Goal: Task Accomplishment & Management: Complete application form

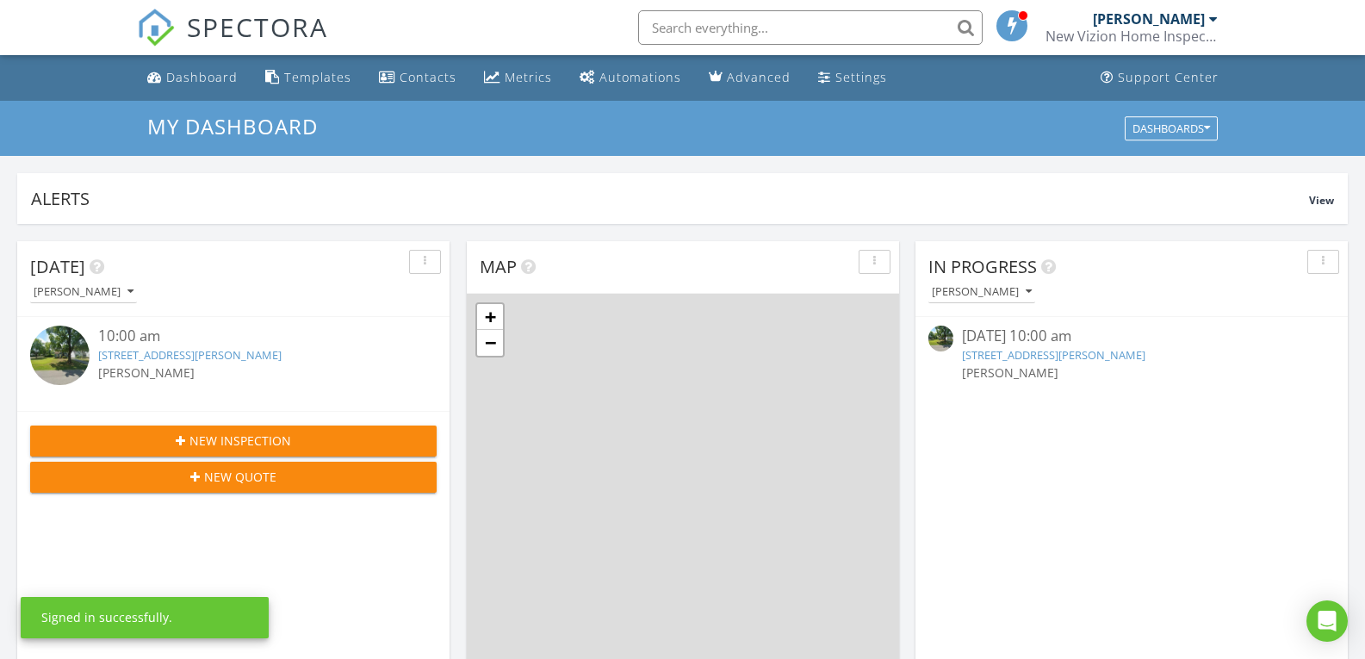
scroll to position [1594, 1392]
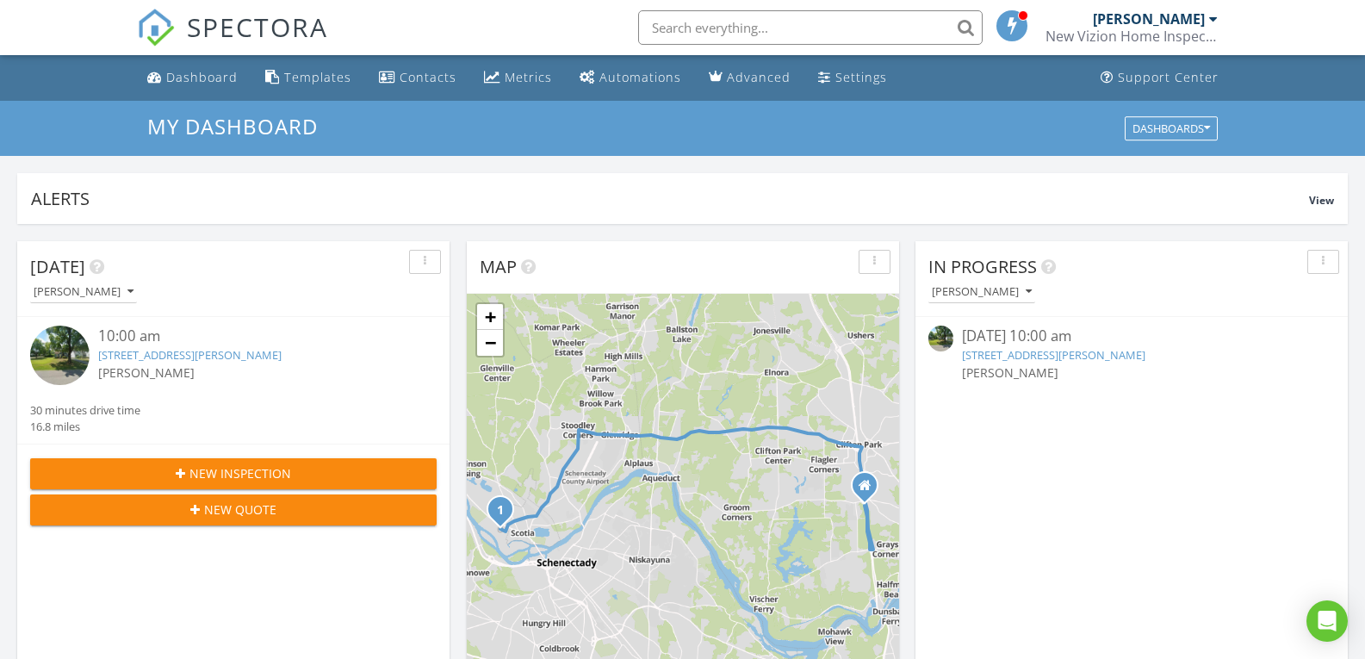
click at [990, 353] on link "[STREET_ADDRESS][PERSON_NAME]" at bounding box center [1053, 355] width 183 height 16
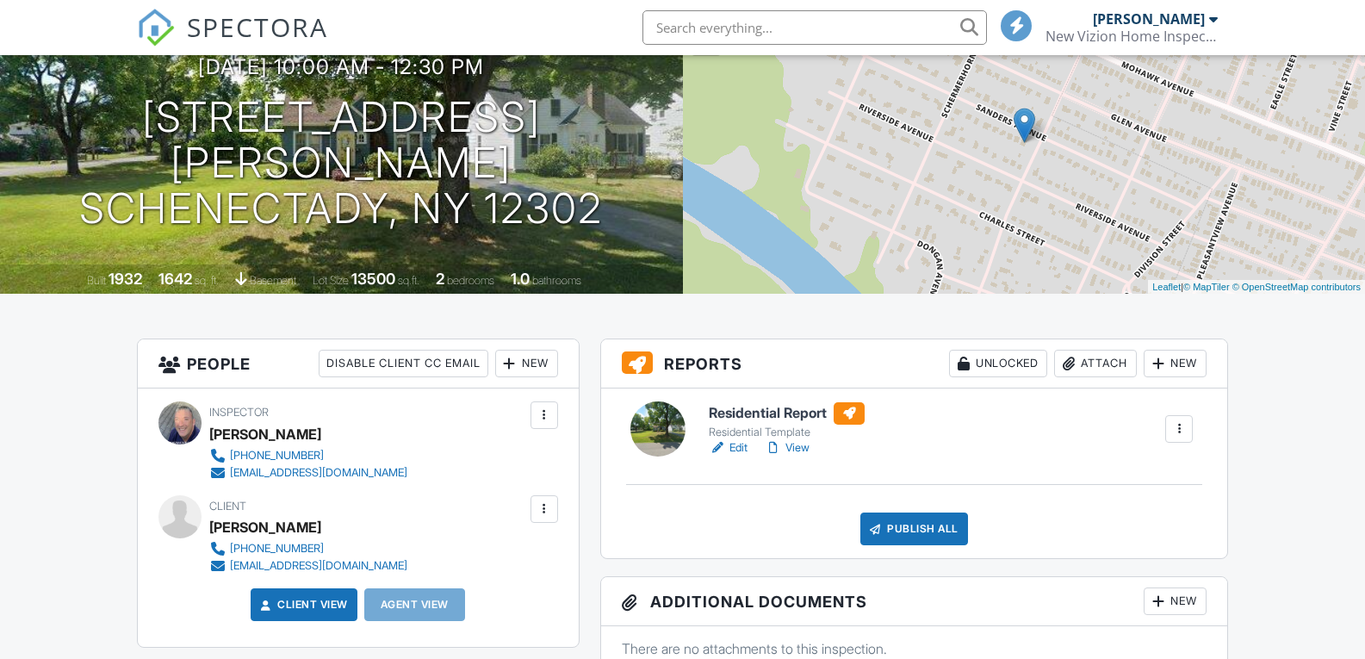
scroll to position [172, 0]
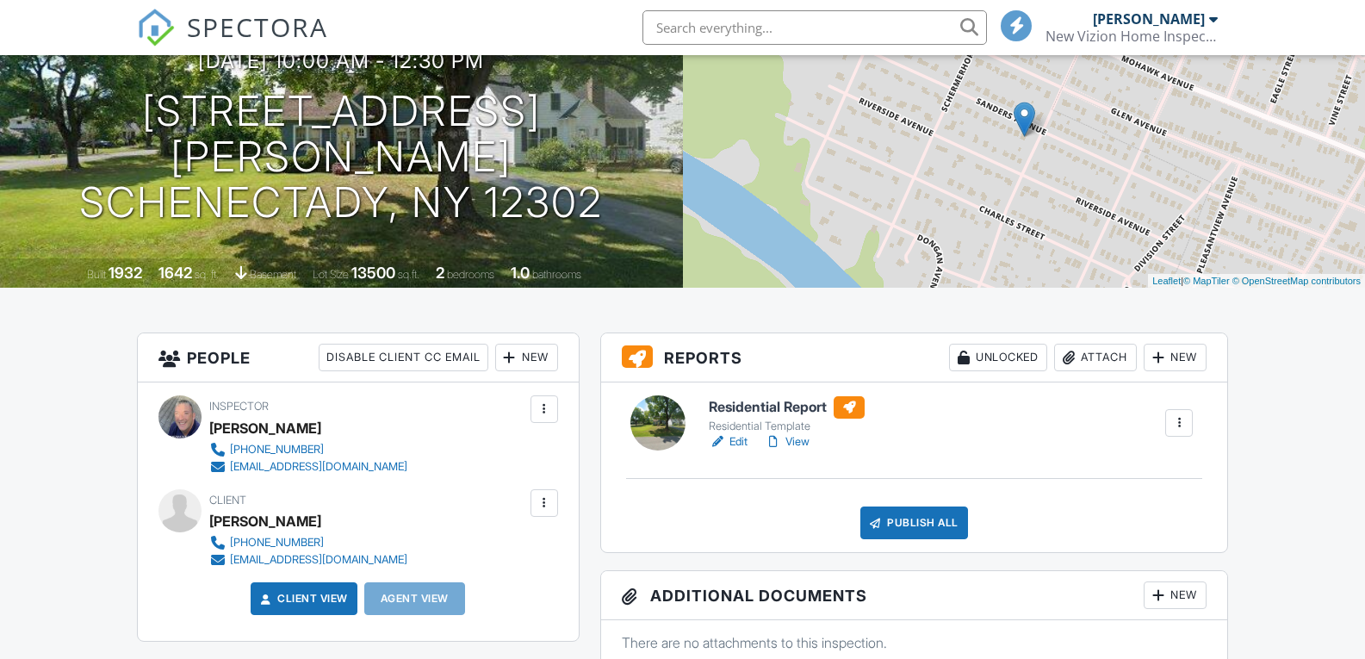
click at [735, 439] on link "Edit" at bounding box center [728, 441] width 39 height 17
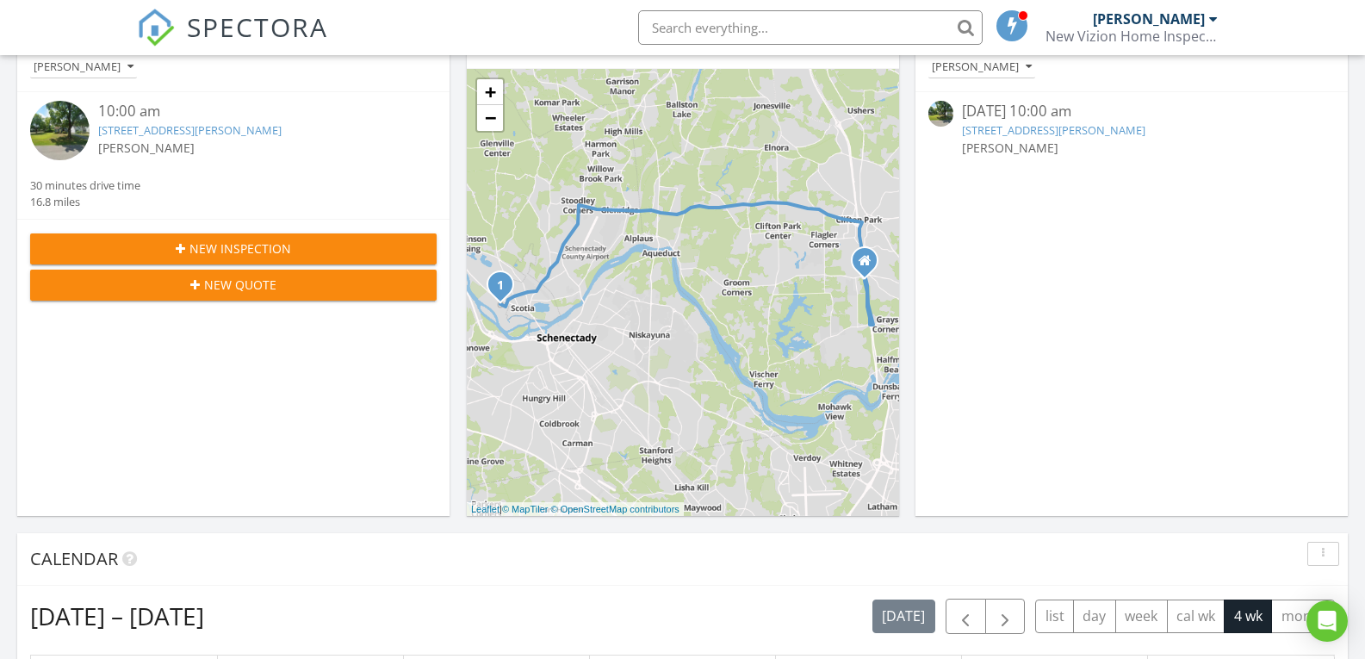
scroll to position [517, 0]
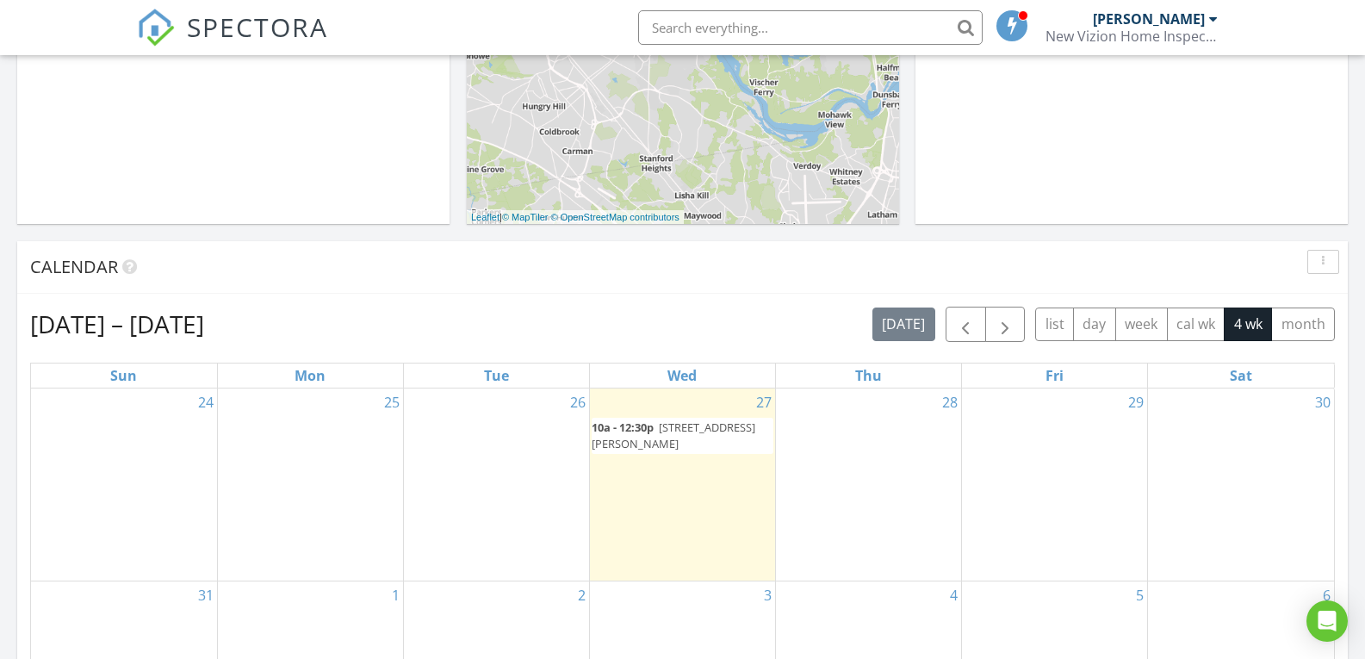
click at [870, 438] on div "28" at bounding box center [868, 484] width 185 height 192
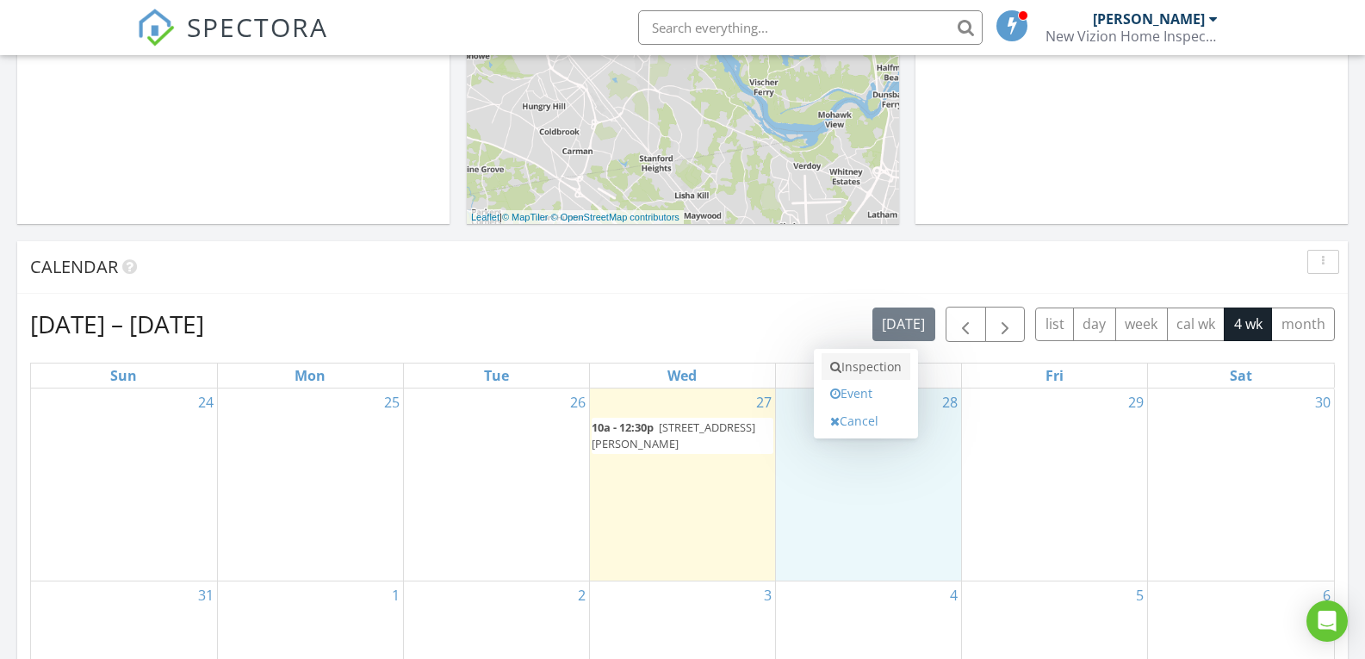
click at [871, 368] on link "Inspection" at bounding box center [866, 367] width 89 height 28
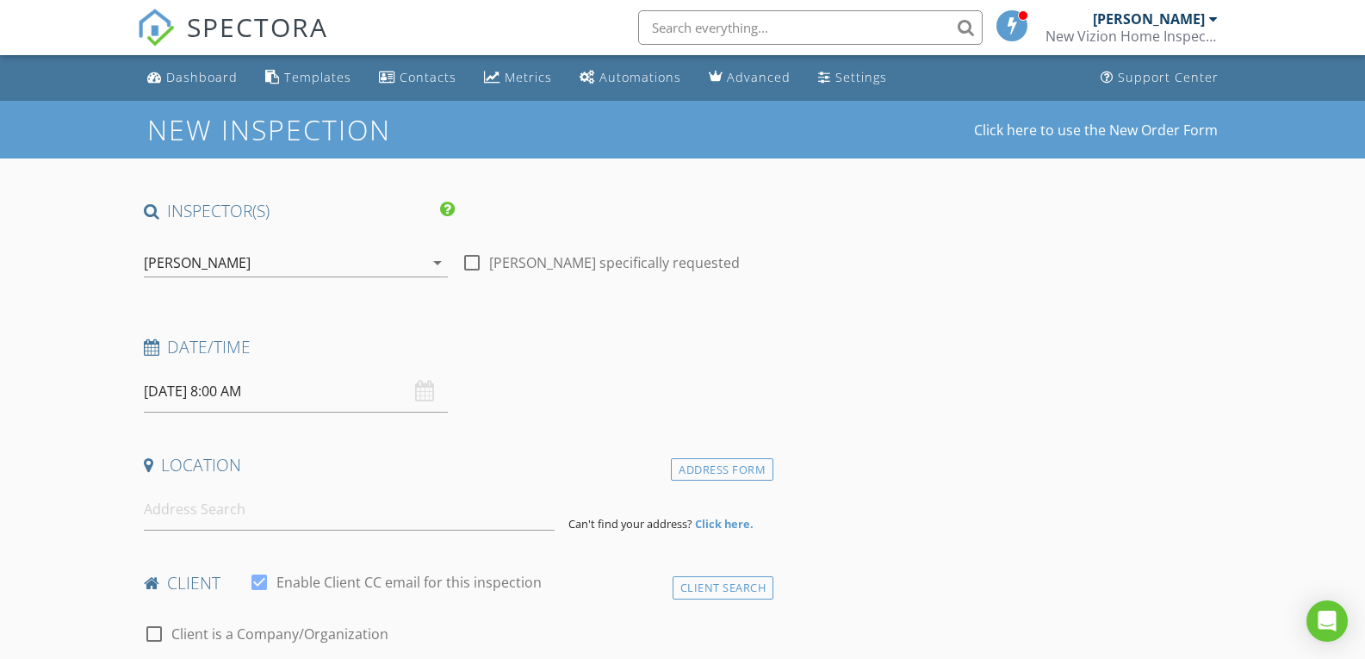
click at [265, 386] on input "08/28/2025 8:00 AM" at bounding box center [296, 391] width 305 height 42
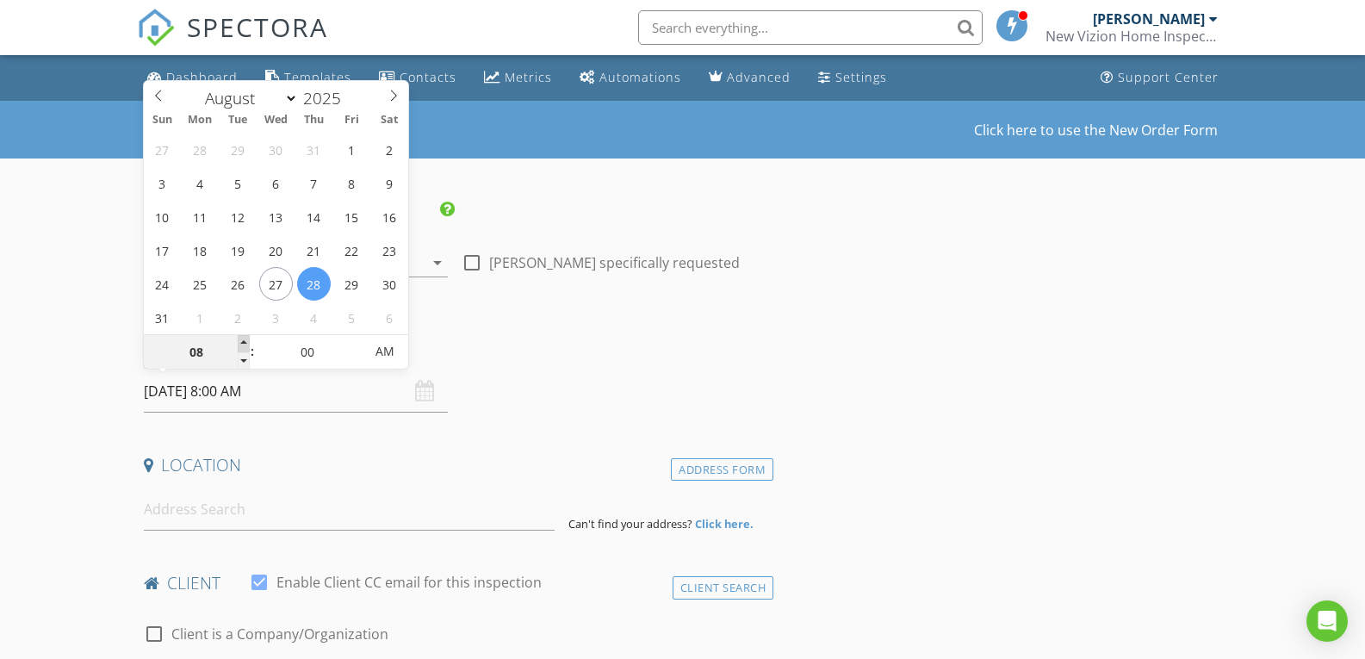
type input "09"
type input "08/28/2025 9:00 AM"
click at [247, 344] on span at bounding box center [244, 343] width 12 height 17
type input "10"
type input "08/28/2025 10:00 AM"
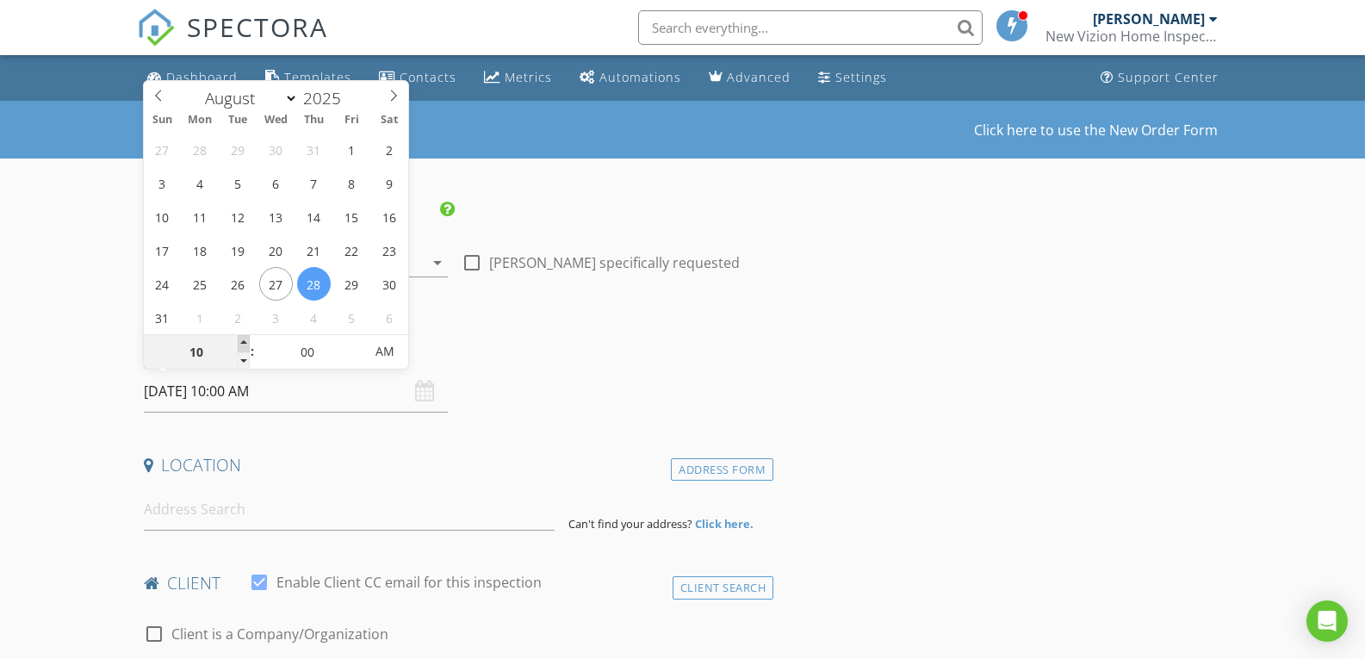
click at [247, 344] on span at bounding box center [244, 343] width 12 height 17
type input "11"
type input "08/28/2025 11:00 AM"
click at [247, 344] on span at bounding box center [244, 343] width 12 height 17
type input "12"
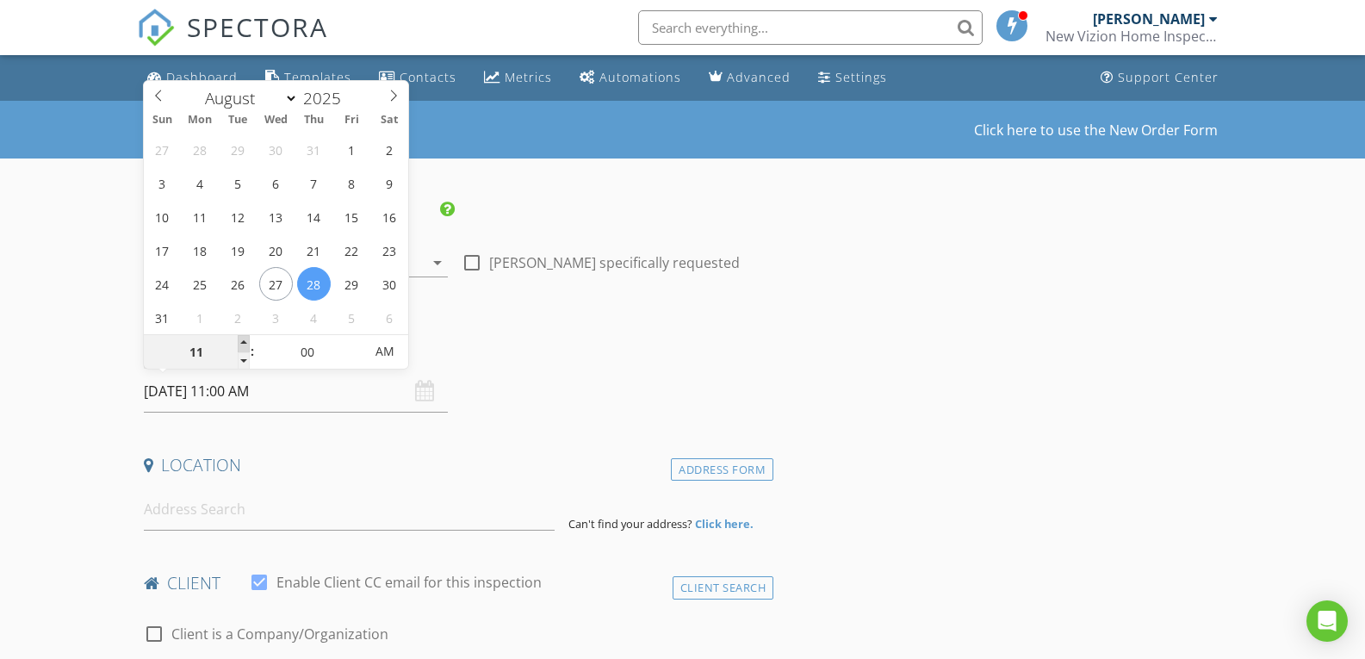
type input "08/28/2025 12:00 PM"
click at [247, 344] on span at bounding box center [244, 343] width 12 height 17
type input "01"
type input "08/28/2025 1:00 PM"
click at [247, 344] on span at bounding box center [244, 343] width 12 height 17
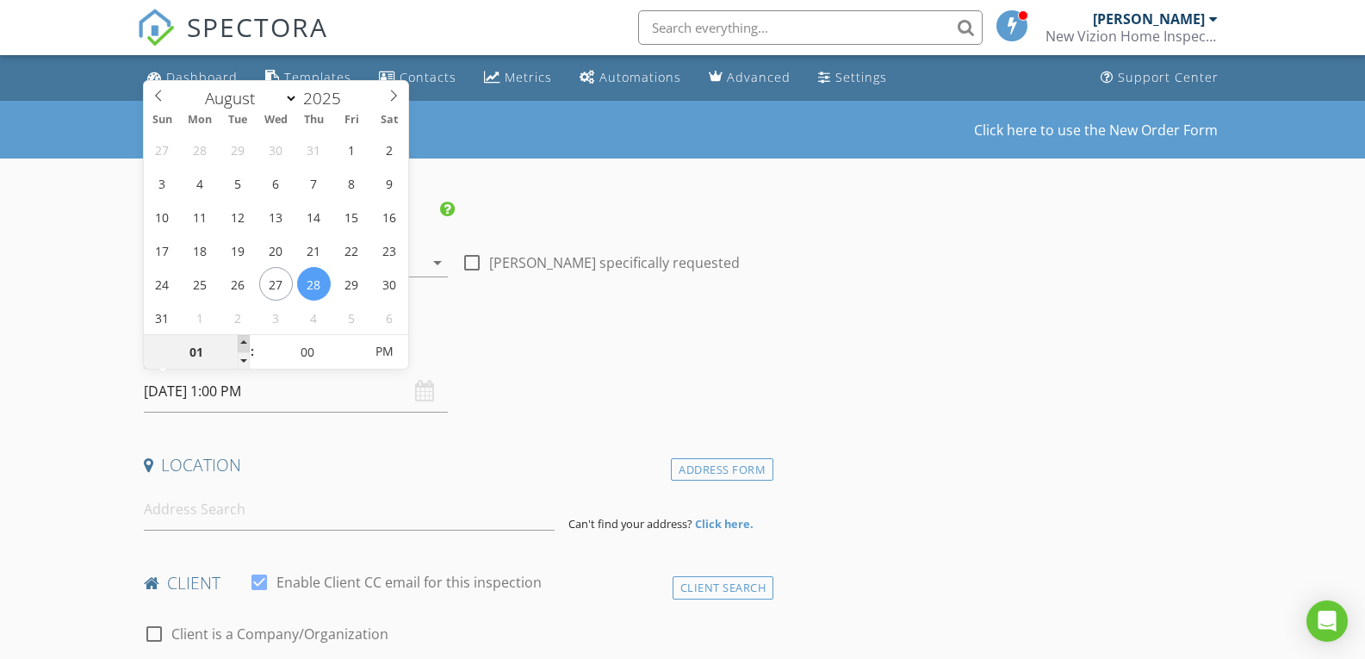
type input "02"
type input "08/28/2025 2:00 PM"
click at [247, 344] on span at bounding box center [244, 343] width 12 height 17
type input "03"
type input "08/28/2025 3:00 PM"
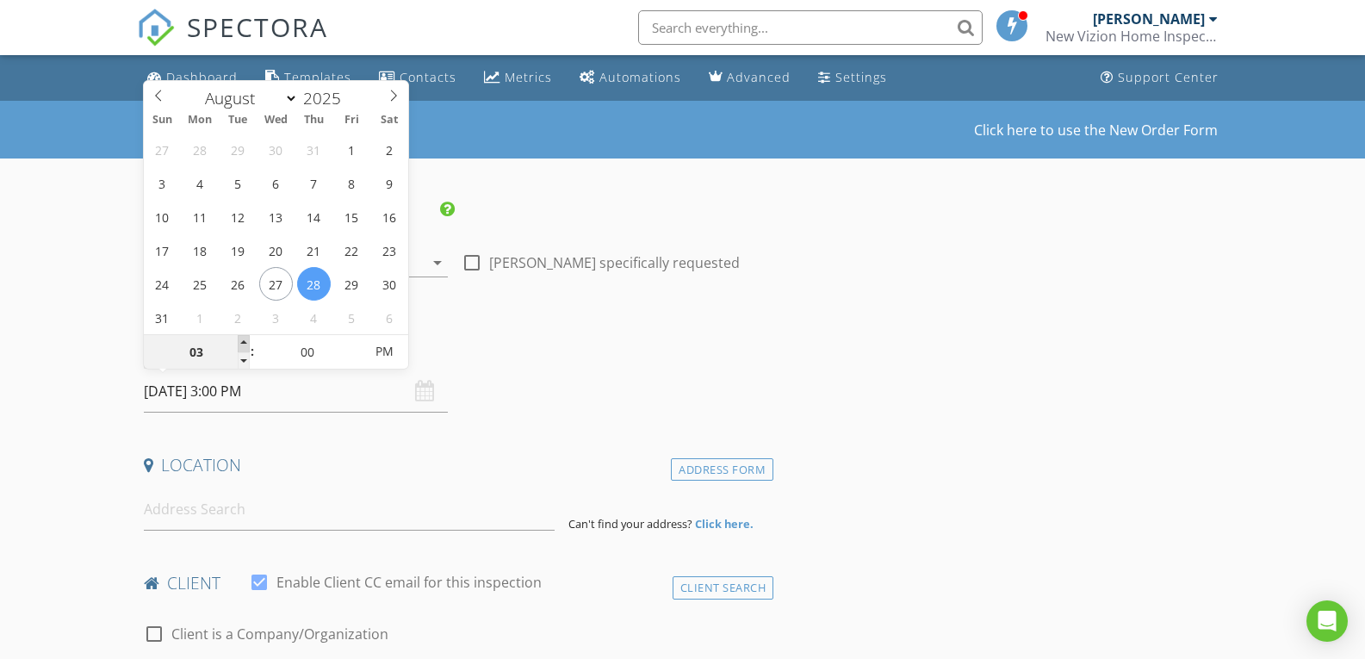
click at [247, 344] on span at bounding box center [244, 343] width 12 height 17
type input "04"
type input "[DATE] 4:00 PM"
click at [247, 344] on span at bounding box center [244, 343] width 12 height 17
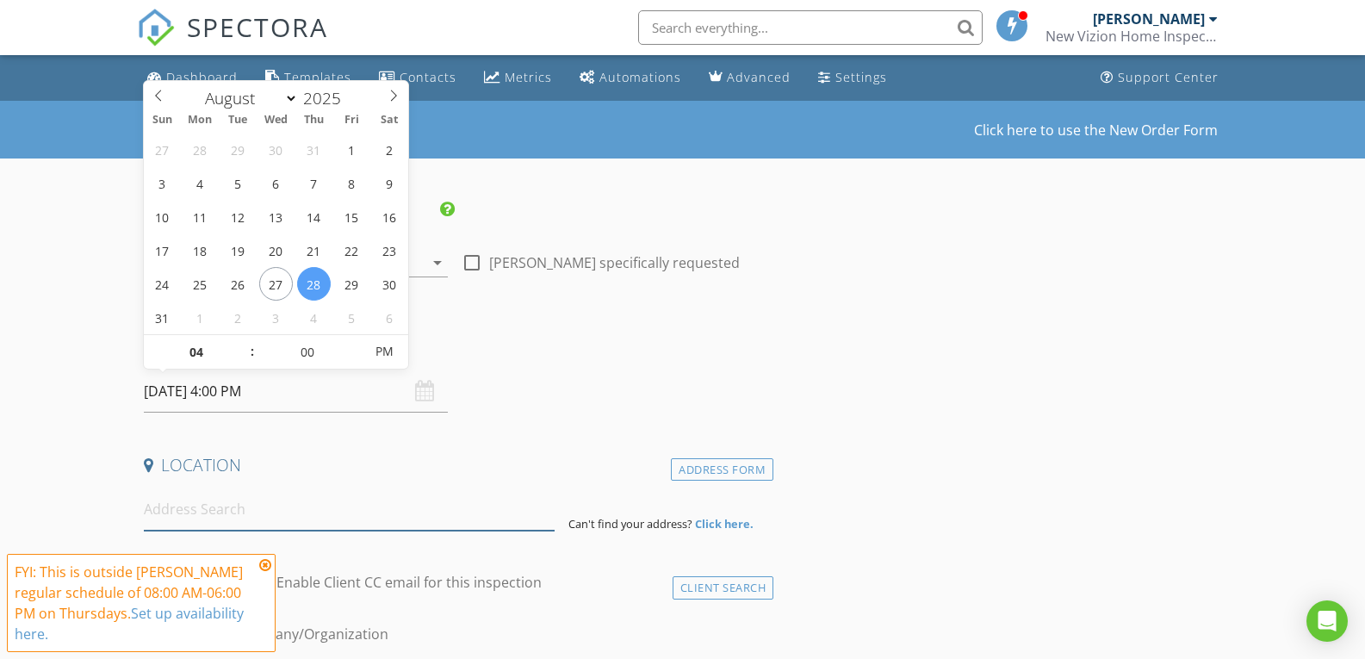
click at [182, 518] on input at bounding box center [349, 509] width 411 height 42
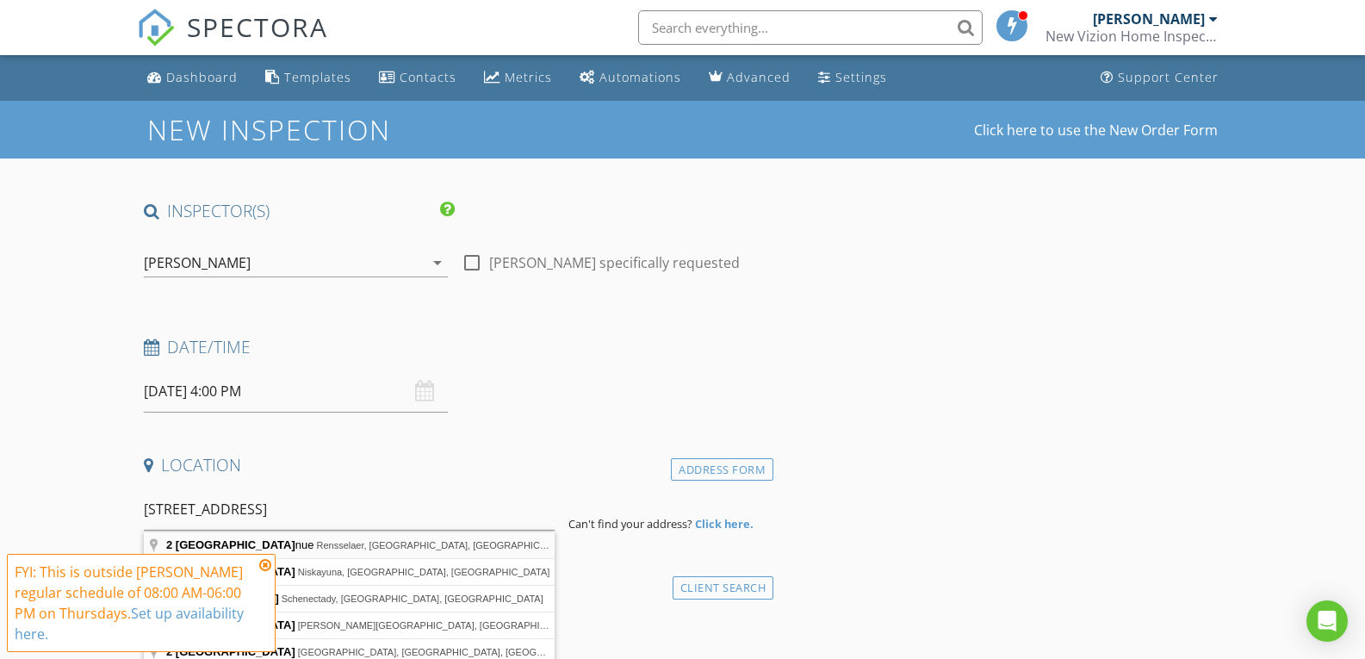
type input "2 Birchwood Avenue, Rensselaer, NY, USA"
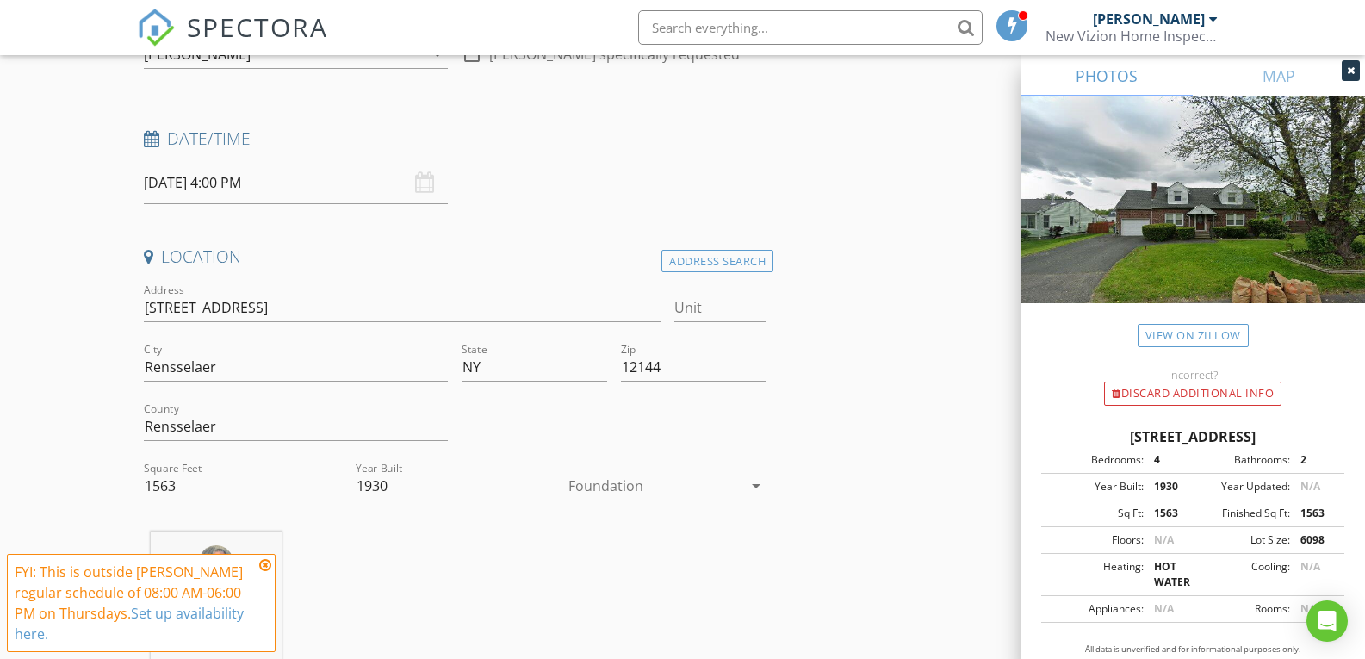
scroll to position [258, 0]
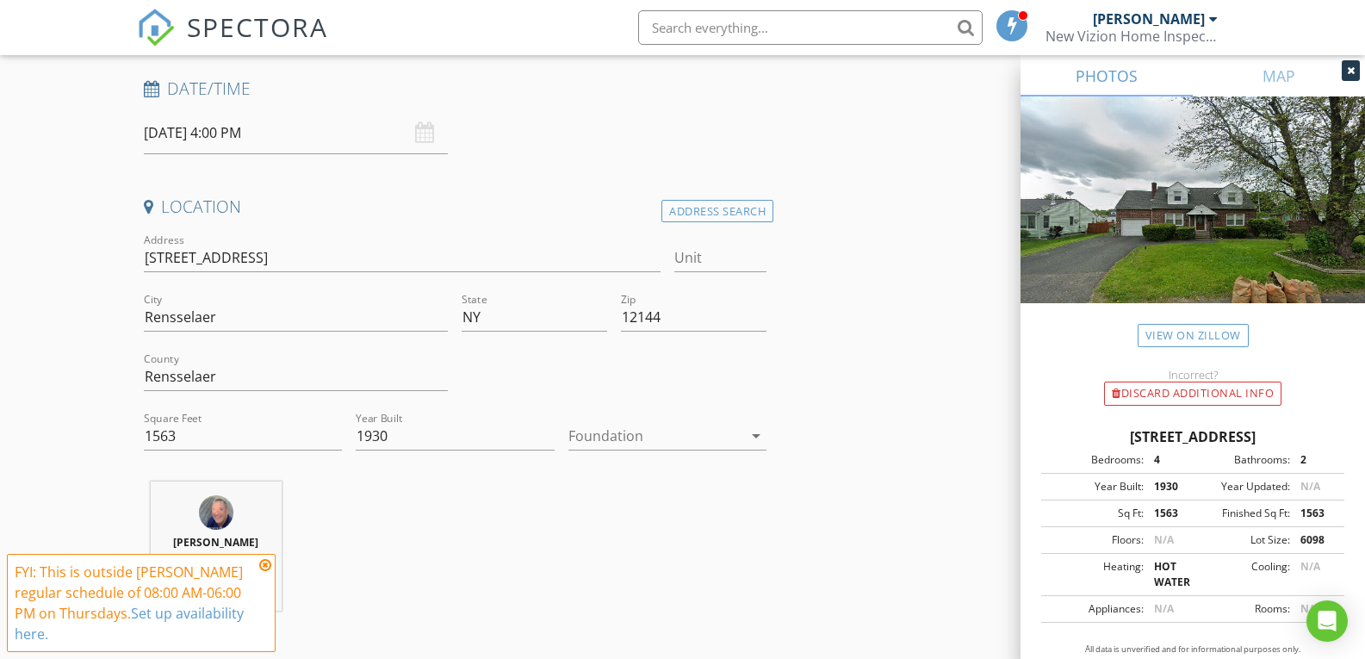
click at [268, 567] on icon at bounding box center [265, 565] width 12 height 14
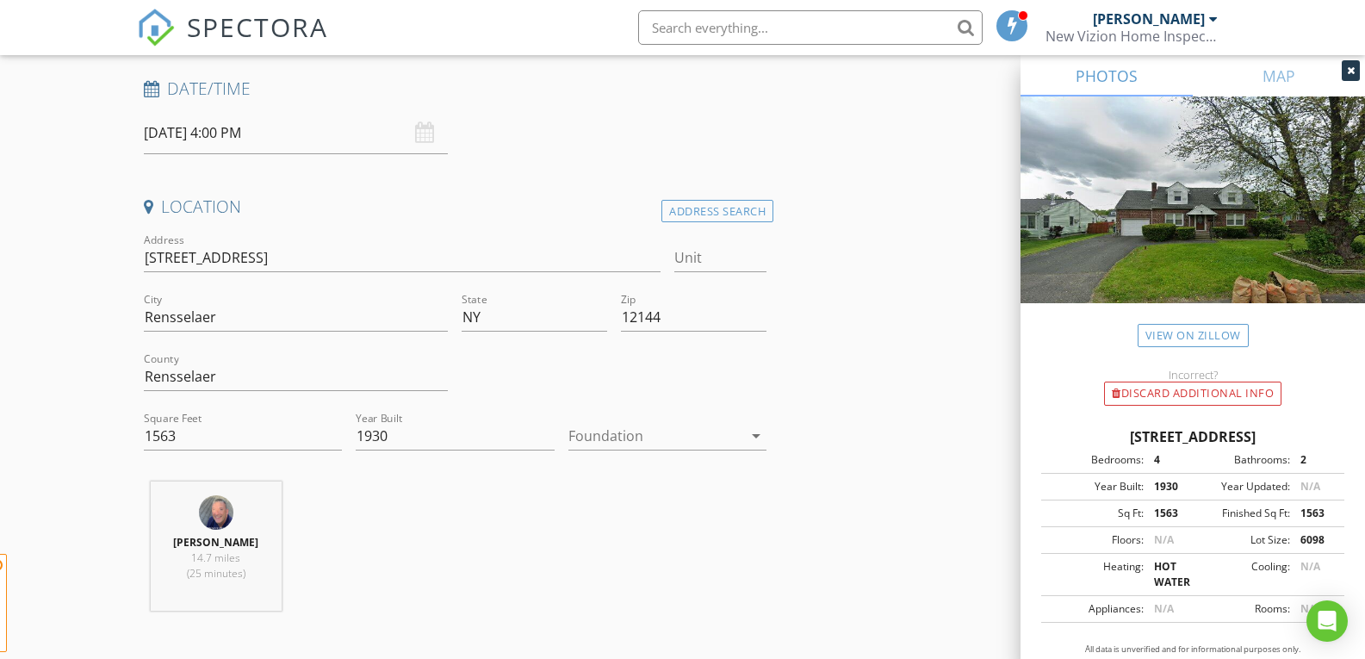
click at [716, 429] on div at bounding box center [655, 436] width 175 height 28
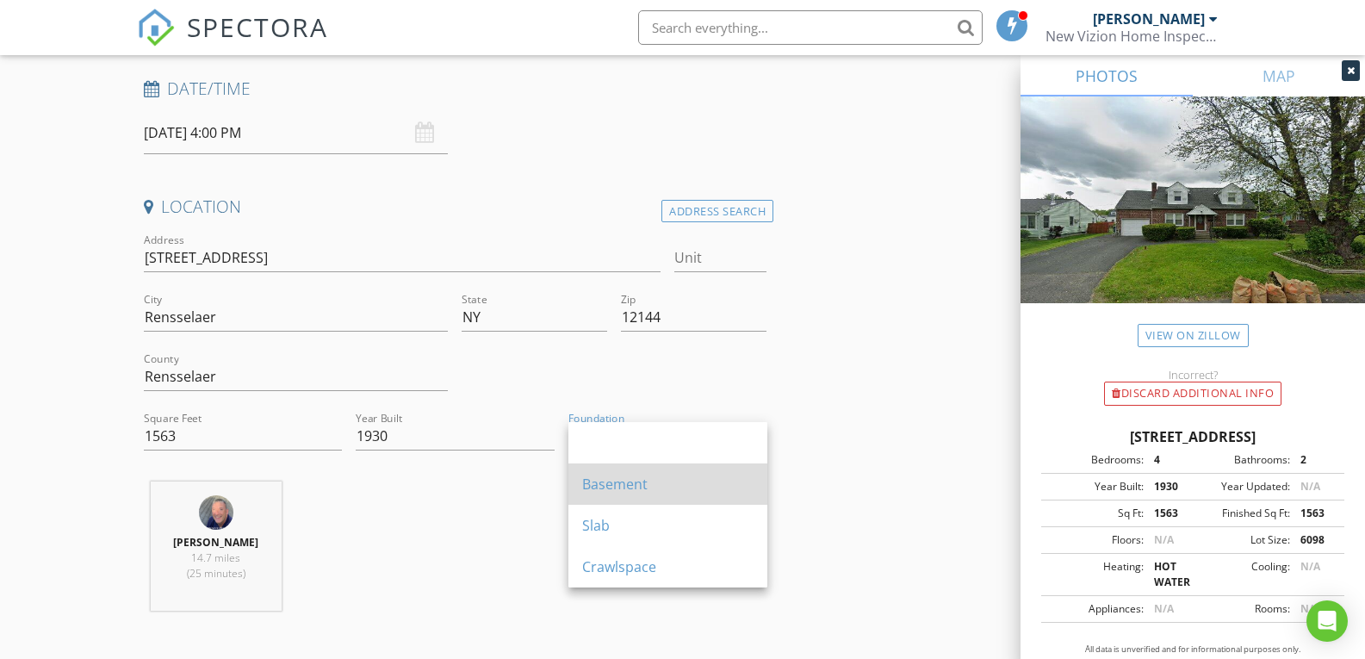
click at [626, 488] on div "Basement" at bounding box center [667, 484] width 171 height 21
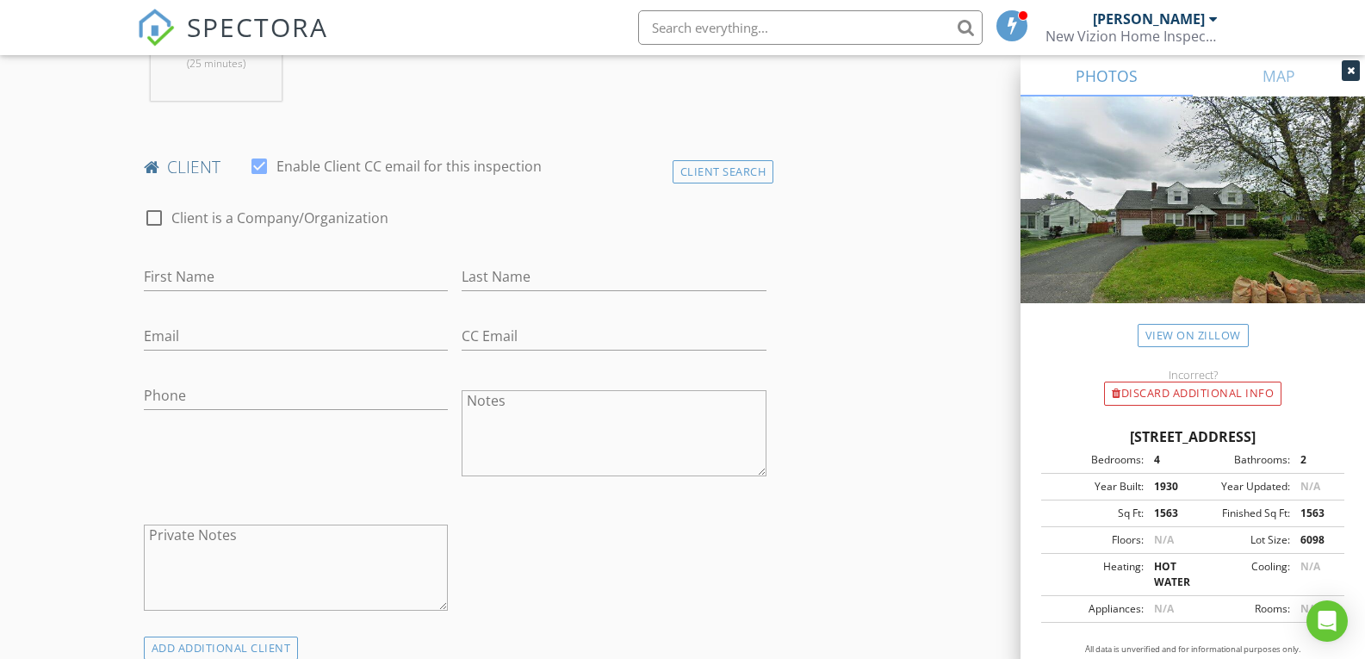
scroll to position [775, 0]
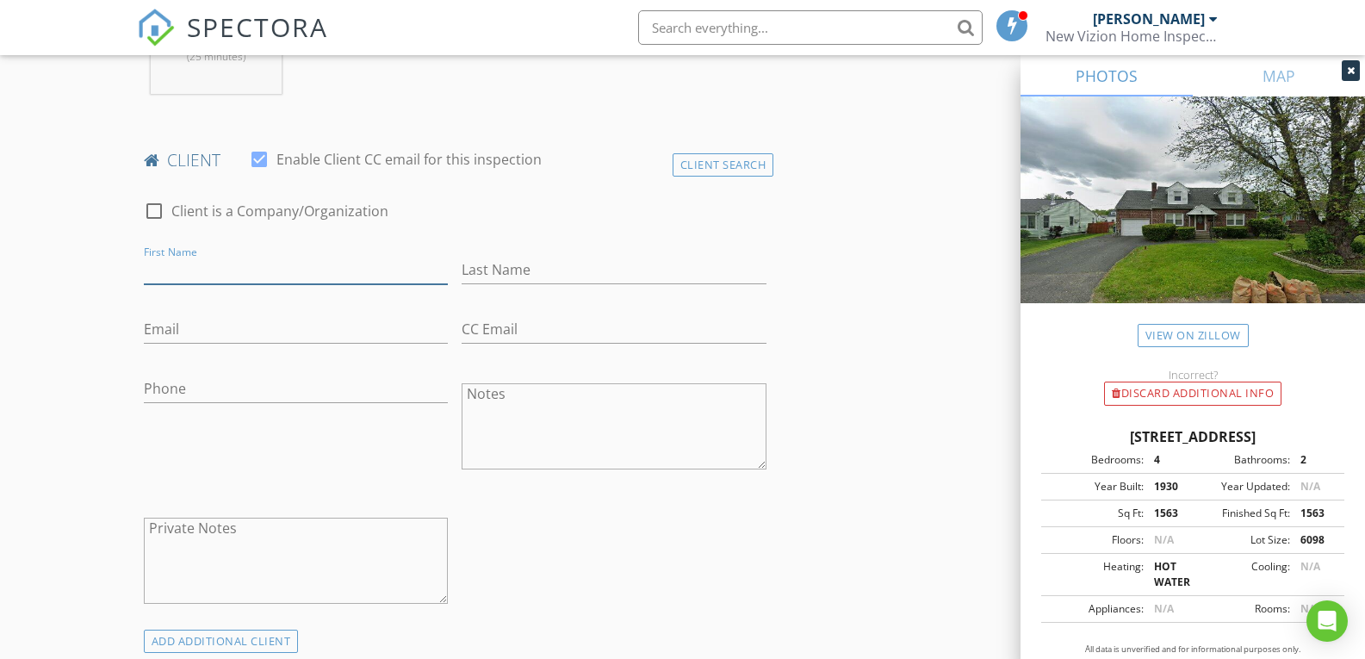
click at [164, 267] on input "First Name" at bounding box center [296, 270] width 305 height 28
type input "[PERSON_NAME]"
click at [487, 258] on input "Last Name" at bounding box center [614, 270] width 305 height 28
type input "Dominguez Bruso"
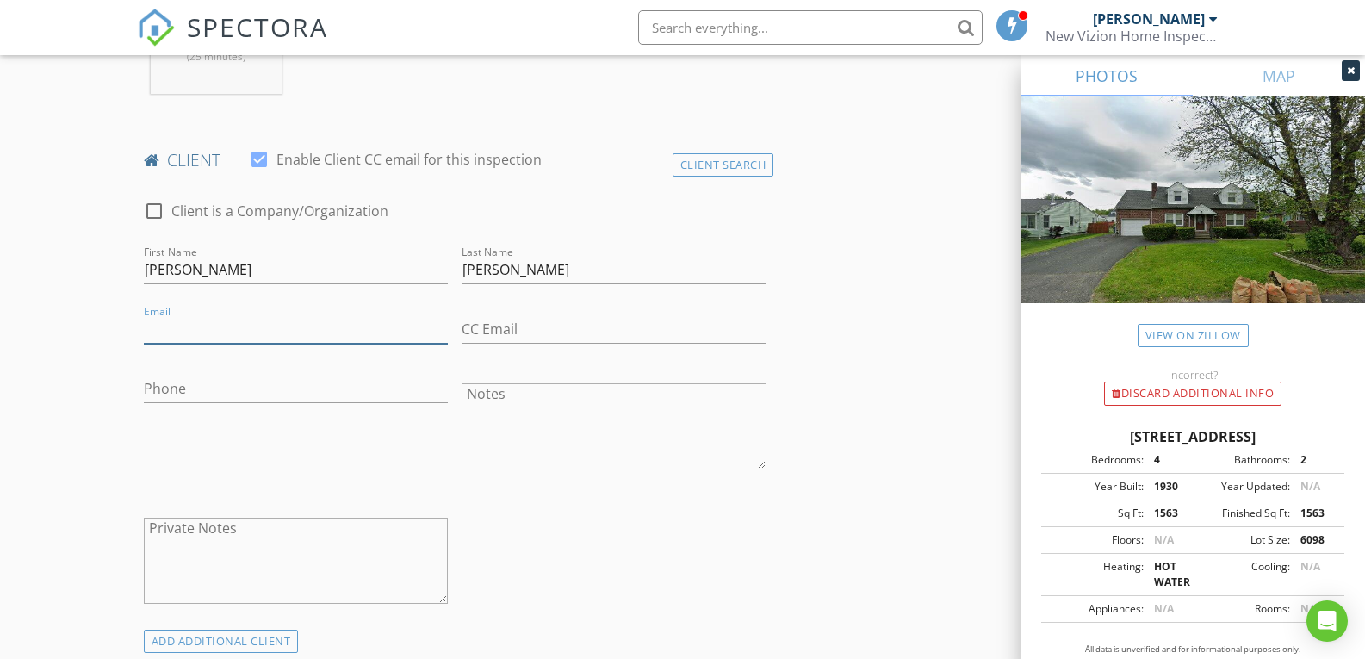
click at [197, 326] on input "Email" at bounding box center [296, 329] width 305 height 28
type input "brusoi527@gmail.com"
click at [253, 386] on input "Phone" at bounding box center [296, 389] width 305 height 28
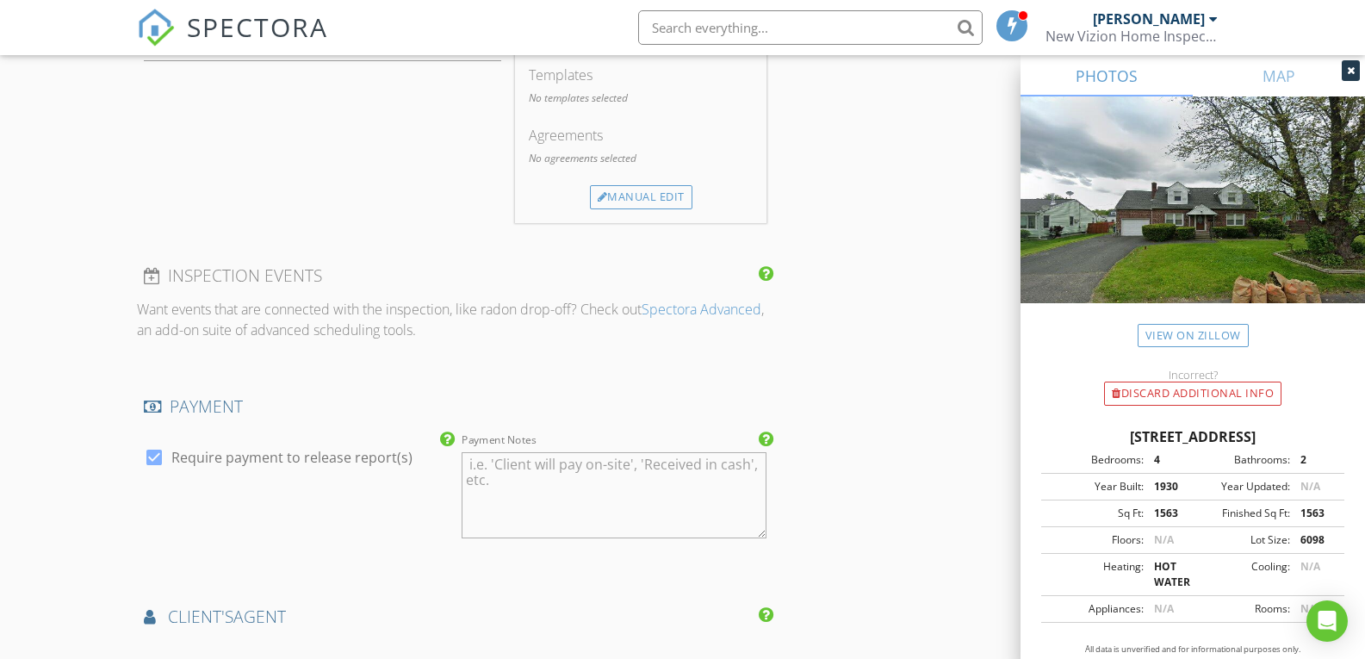
scroll to position [1550, 0]
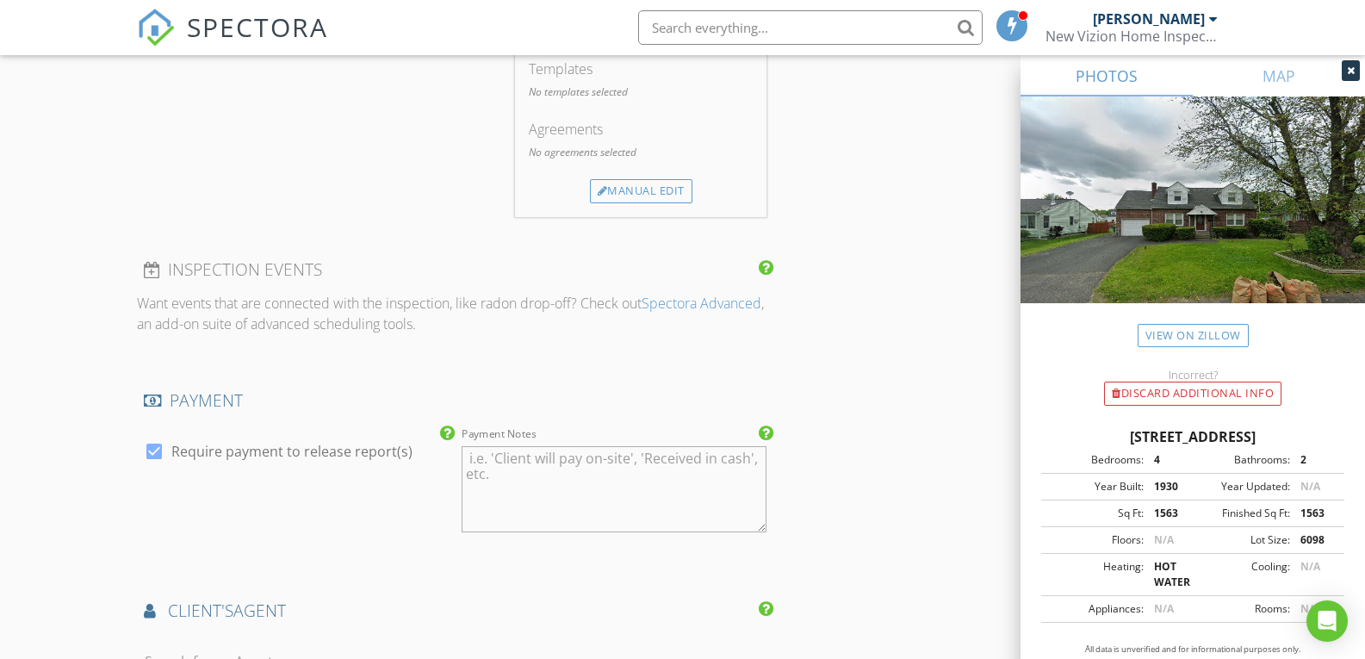
type input "518-818-7753"
click at [153, 451] on div at bounding box center [154, 451] width 29 height 29
checkbox input "false"
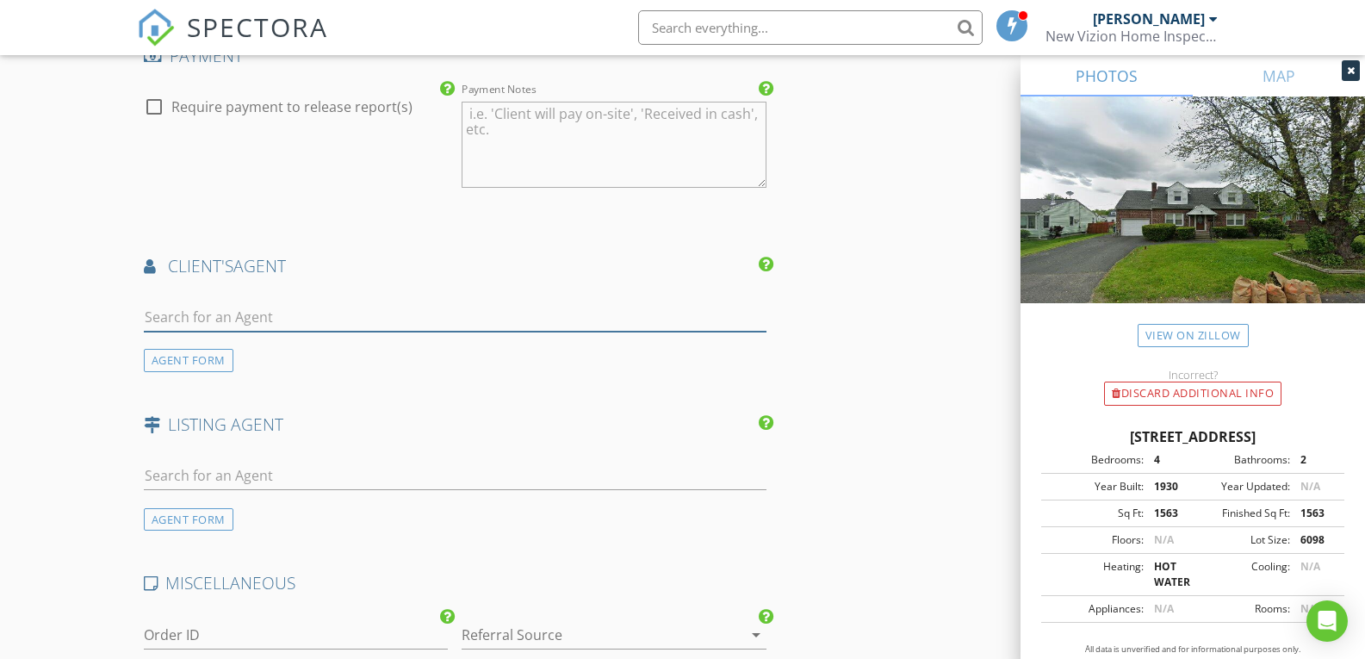
click at [174, 319] on input "text" at bounding box center [455, 317] width 623 height 28
click at [195, 359] on div "AGENT FORM" at bounding box center [189, 360] width 90 height 23
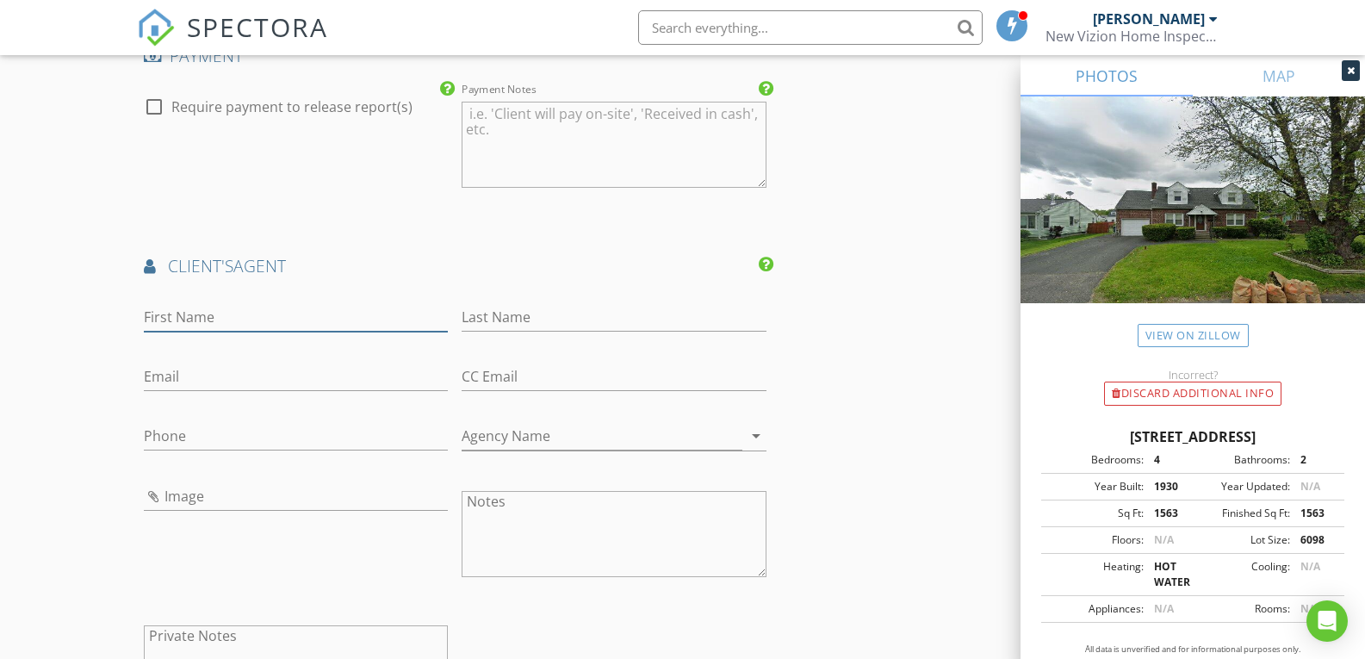
click at [192, 318] on input "First Name" at bounding box center [296, 317] width 305 height 28
type input "Beau"
click at [473, 307] on input "Last Name" at bounding box center [614, 317] width 305 height 28
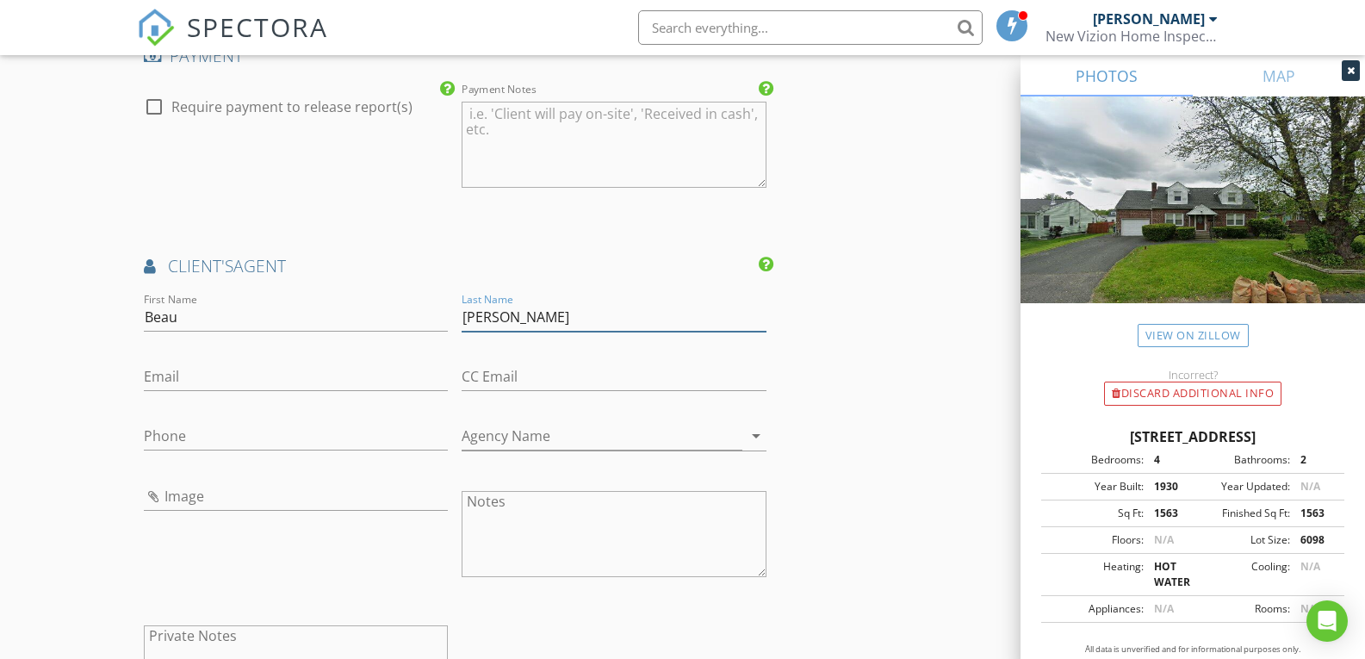
type input "Piorkowski"
click at [182, 371] on input "Email" at bounding box center [296, 377] width 305 height 28
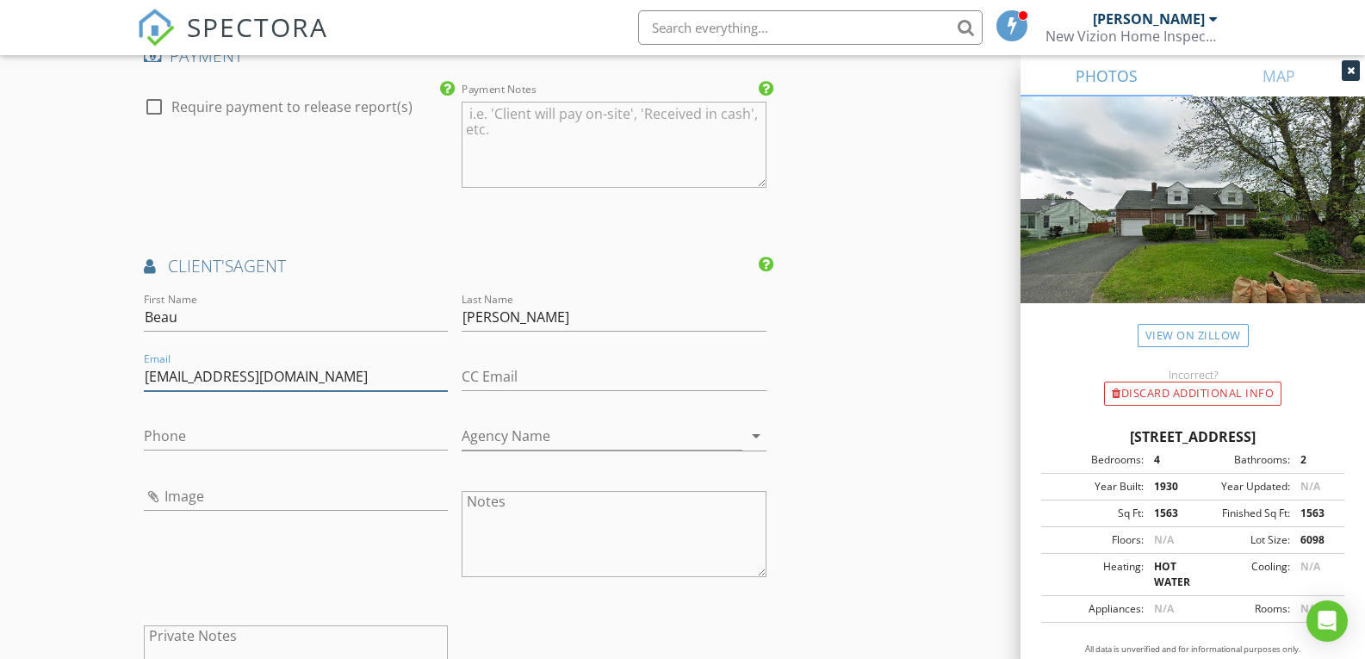
type input "beaupiorkowski@gmail.com"
click at [192, 436] on input "Phone" at bounding box center [296, 436] width 305 height 28
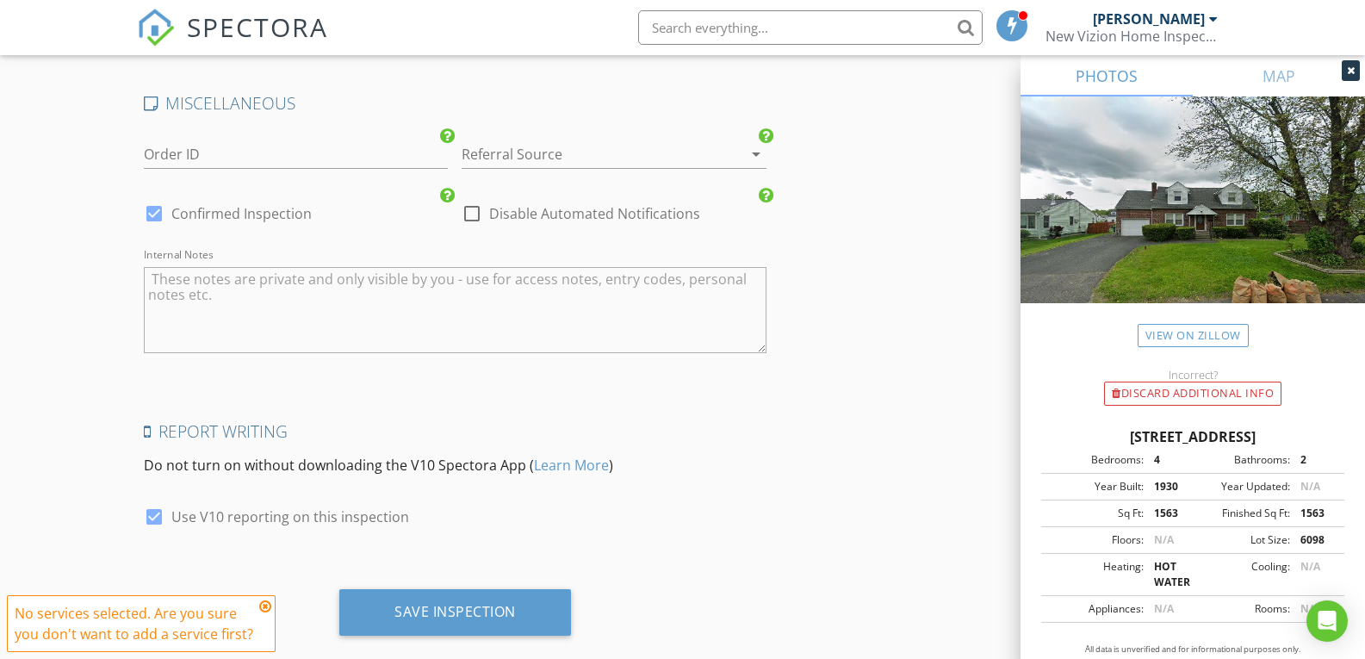
scroll to position [2794, 0]
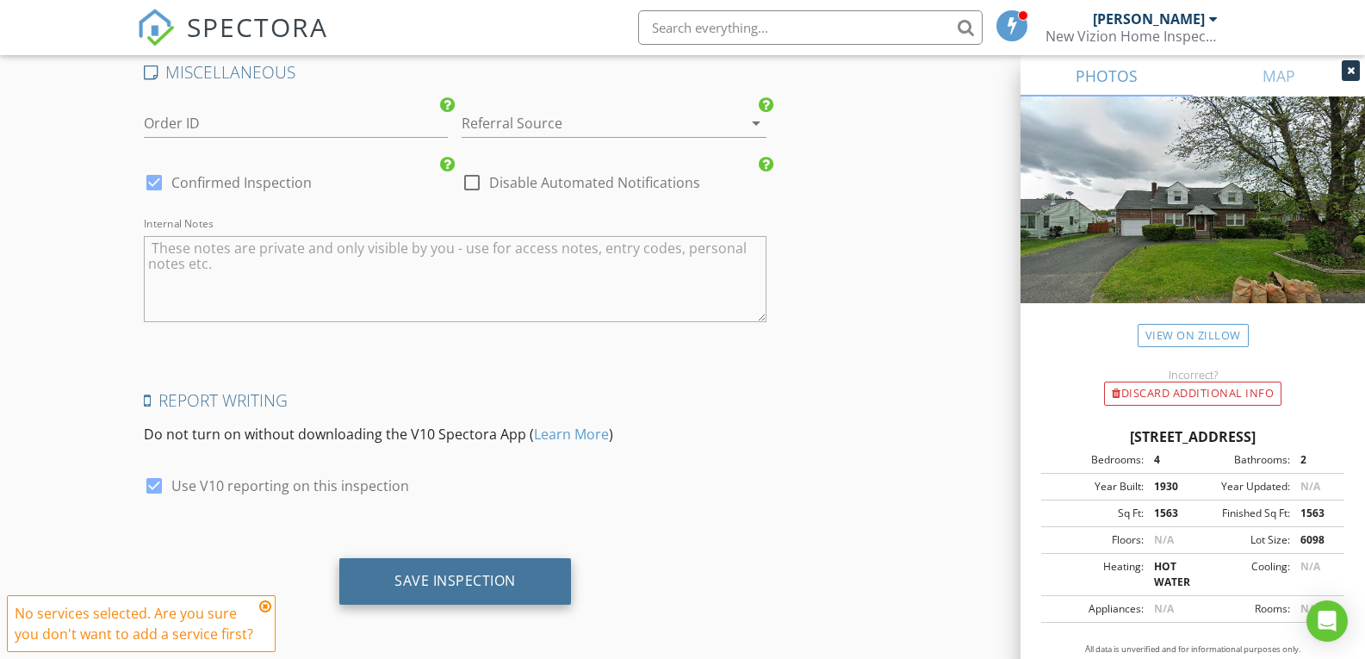
type input "[PHONE_NUMBER]"
click at [474, 581] on div "Save Inspection" at bounding box center [454, 580] width 121 height 17
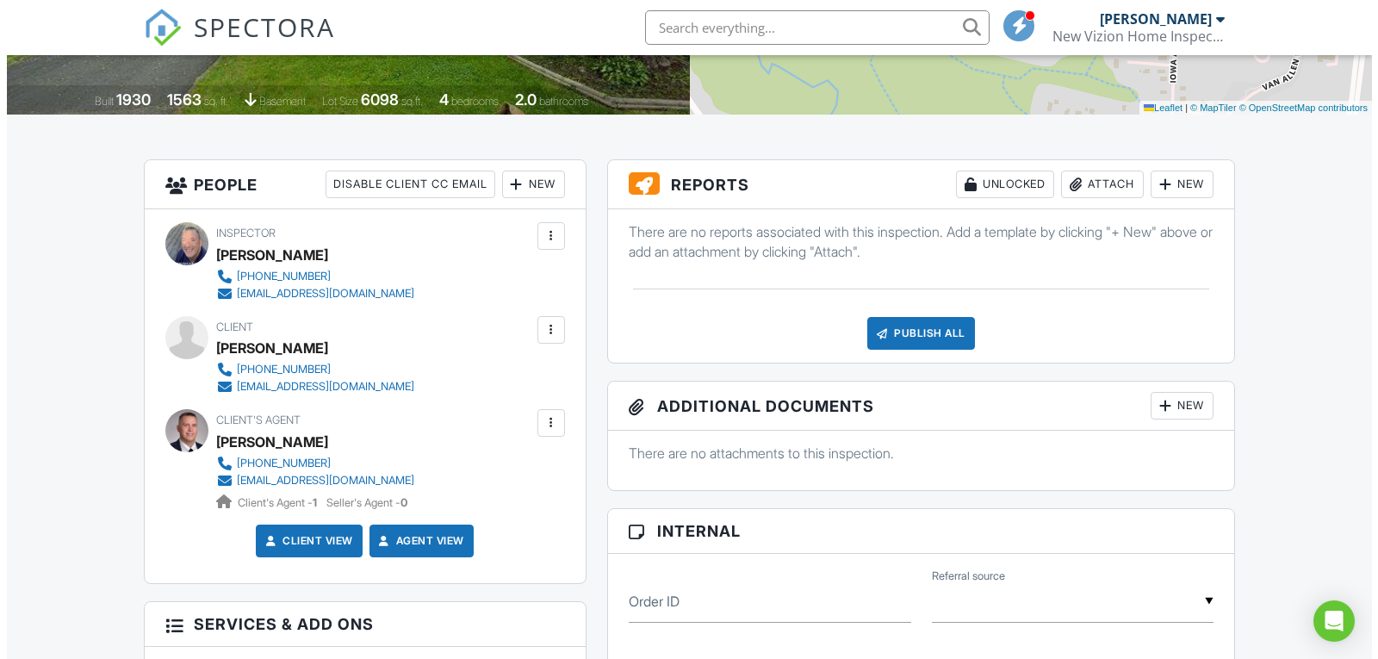
scroll to position [344, 0]
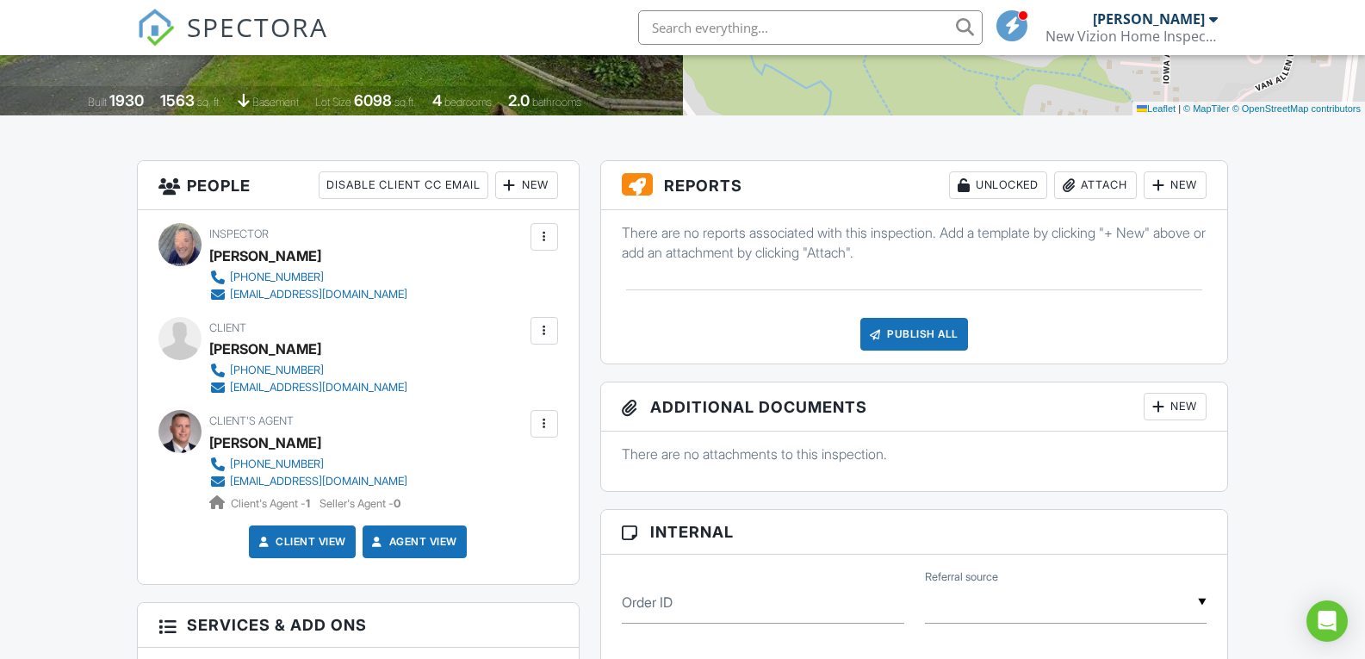
click at [1188, 181] on div "New" at bounding box center [1175, 185] width 63 height 28
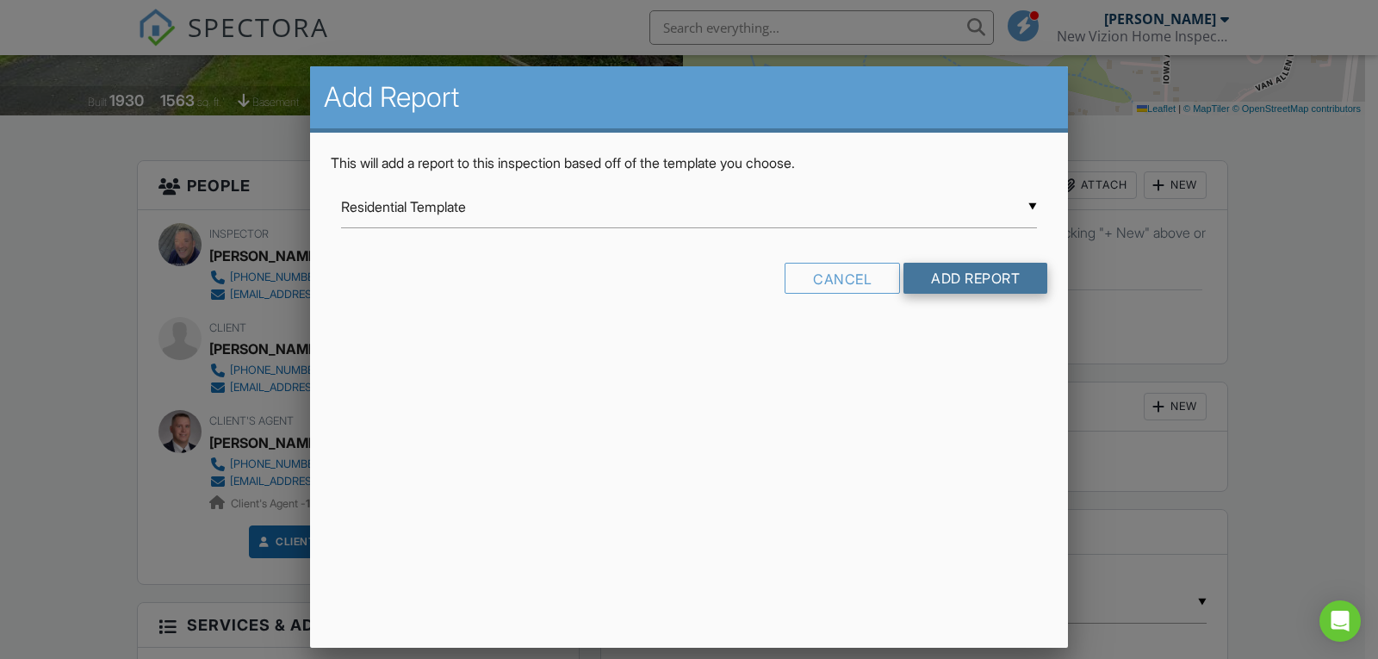
click at [969, 283] on input "Add Report" at bounding box center [975, 278] width 144 height 31
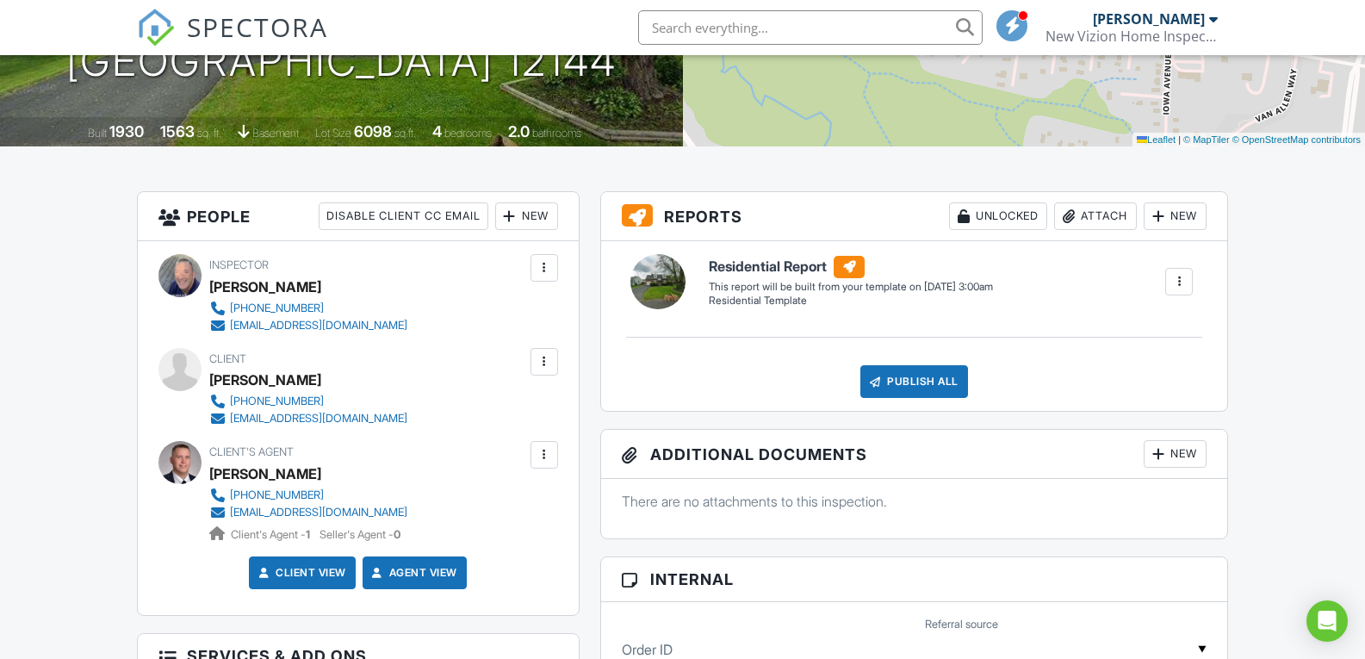
scroll to position [86, 0]
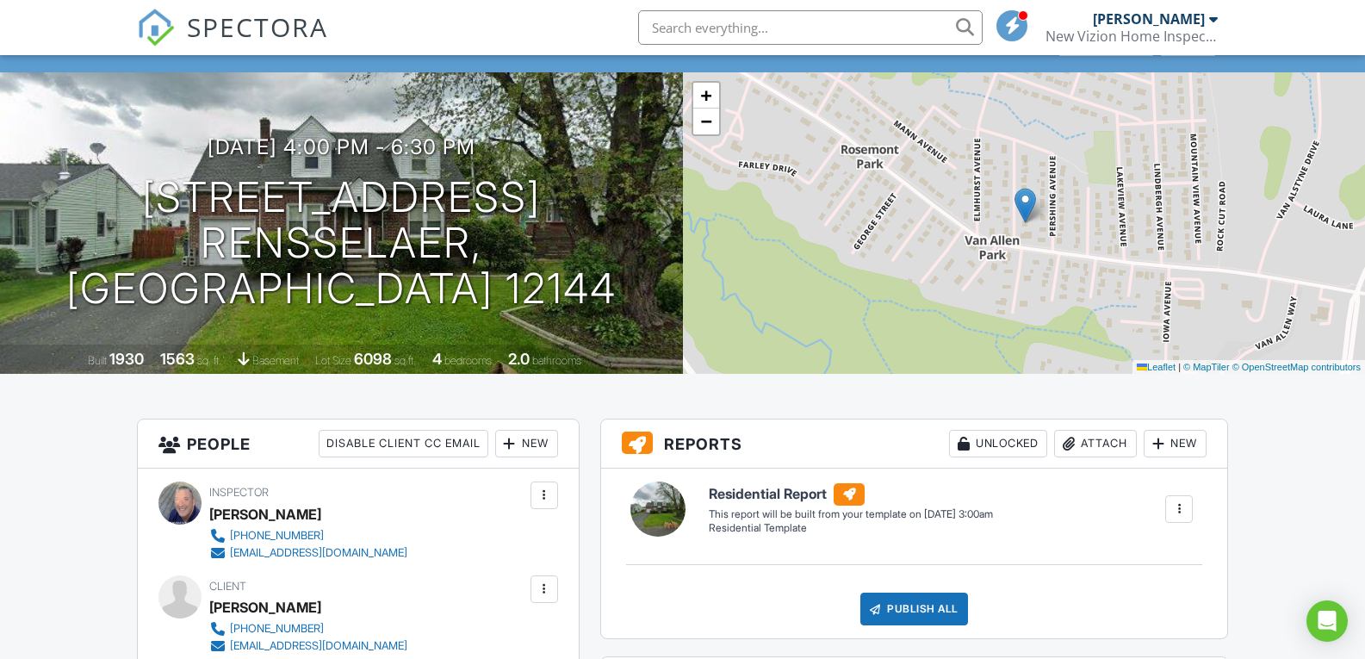
click at [1181, 443] on div "New" at bounding box center [1175, 444] width 63 height 28
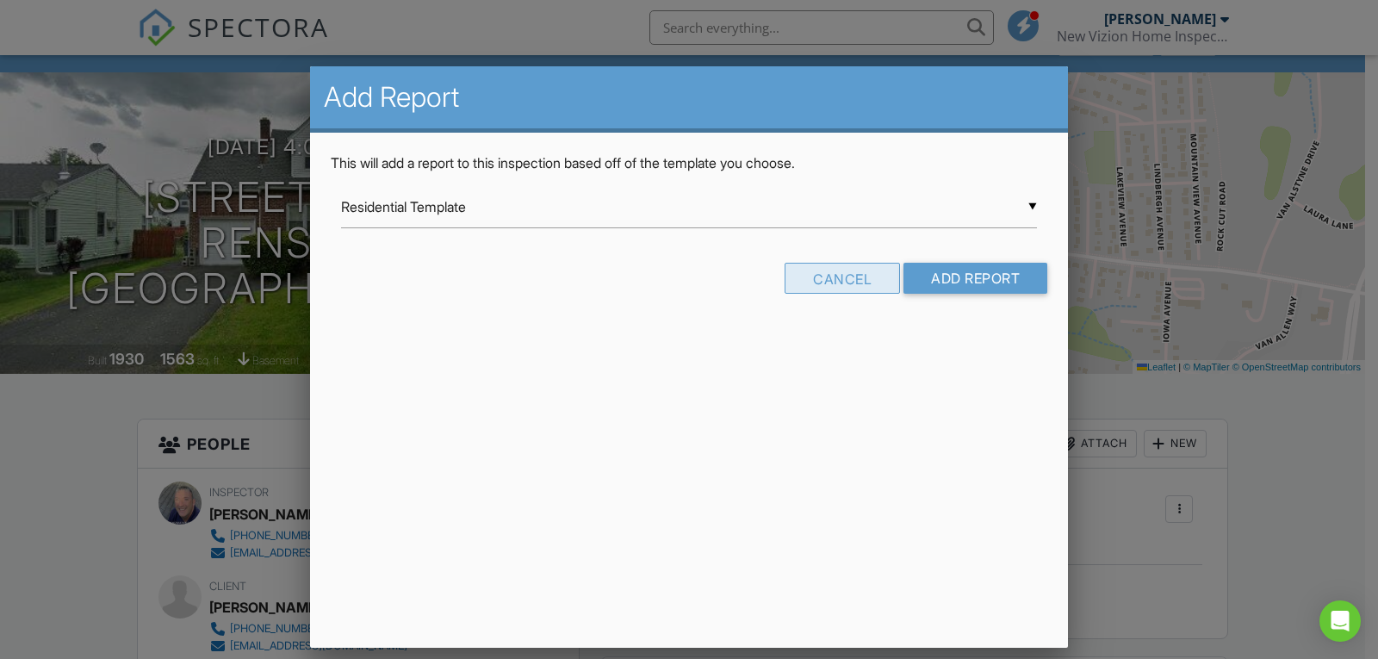
click at [869, 279] on div "Cancel" at bounding box center [842, 278] width 115 height 31
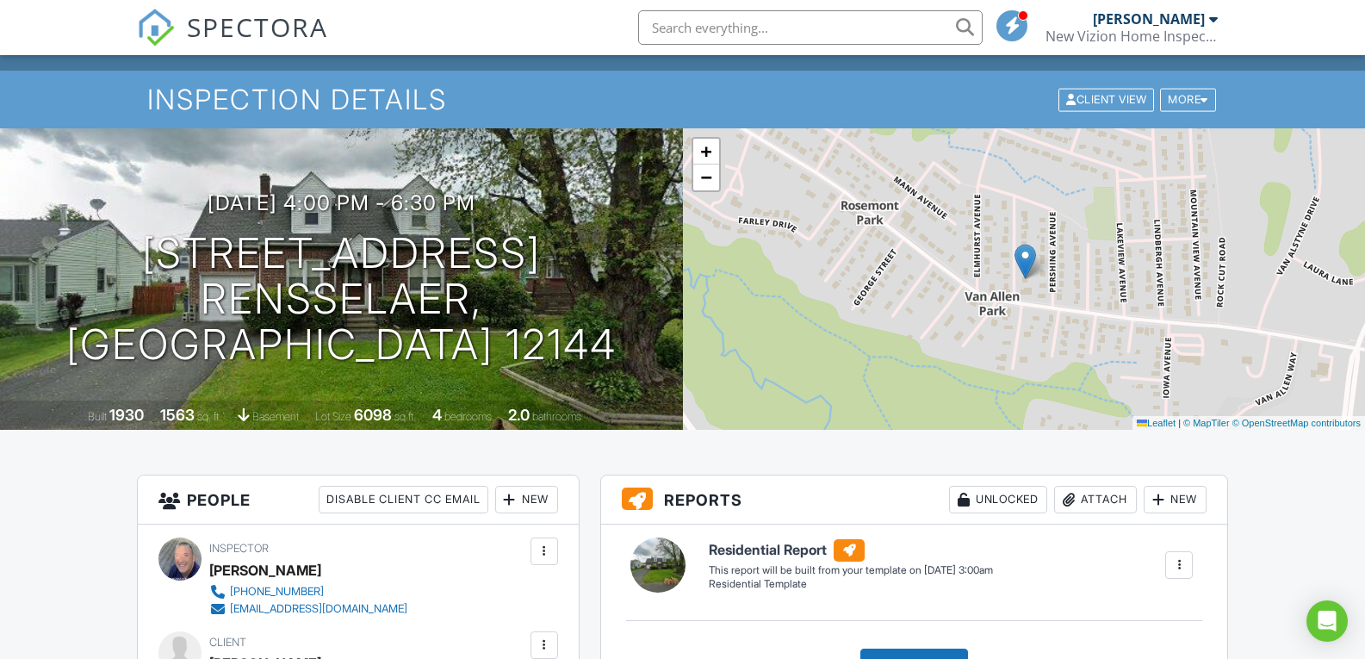
scroll to position [0, 0]
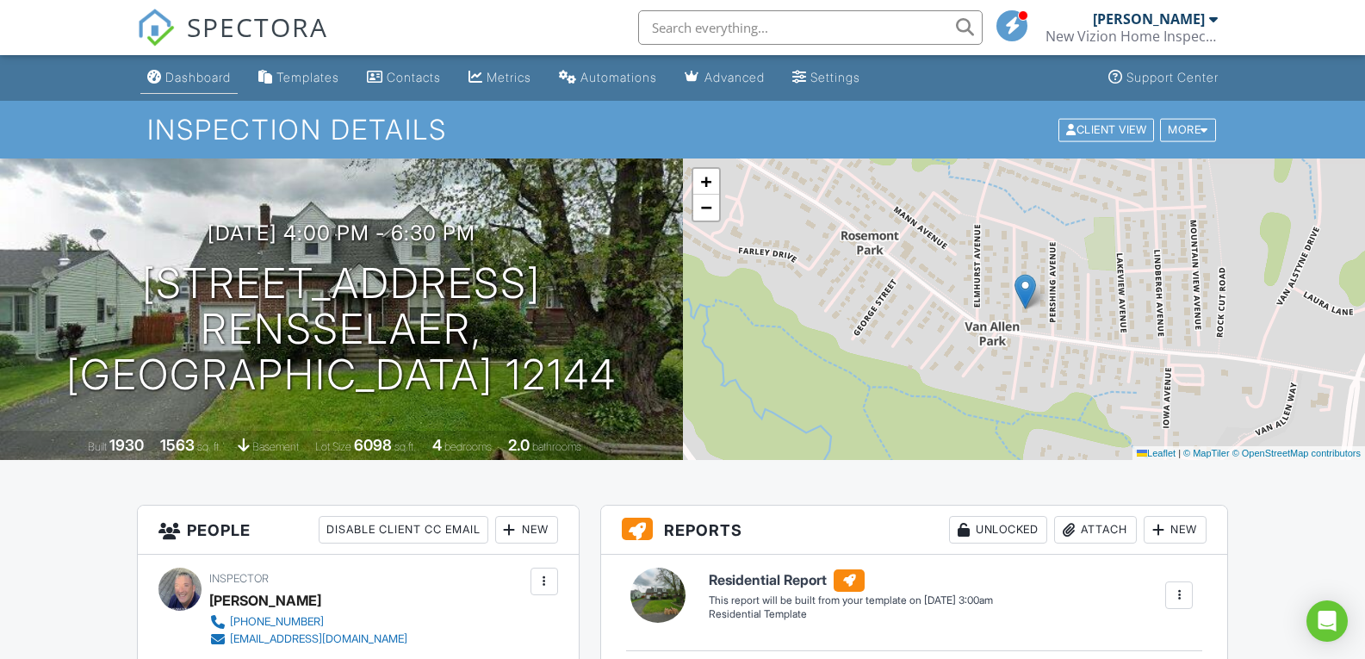
click at [180, 73] on div "Dashboard" at bounding box center [197, 77] width 65 height 15
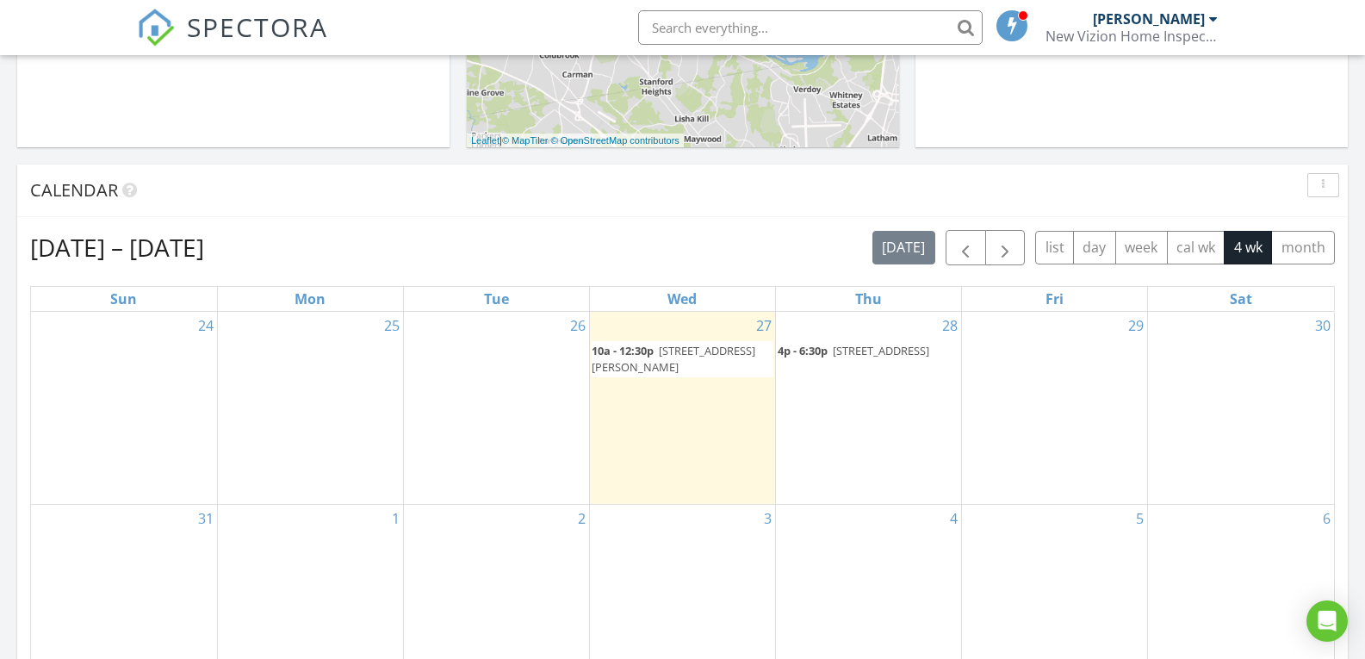
scroll to position [603, 0]
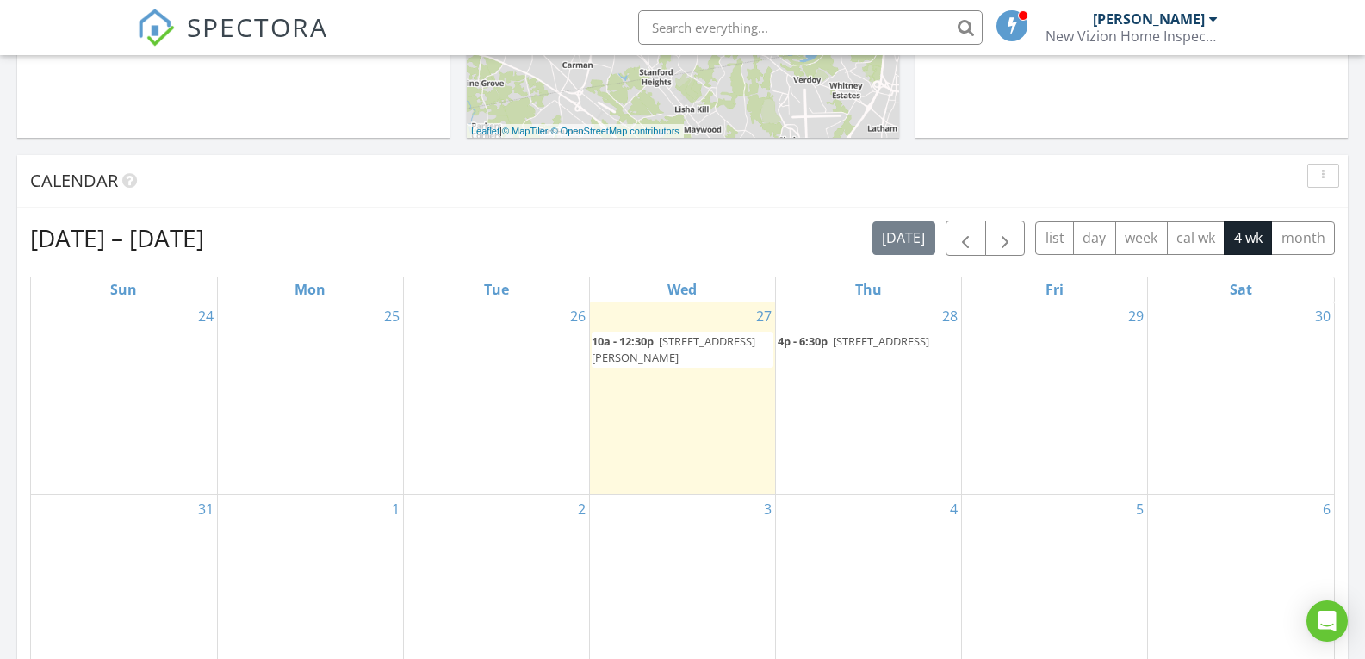
click at [1044, 341] on div "29" at bounding box center [1054, 398] width 185 height 192
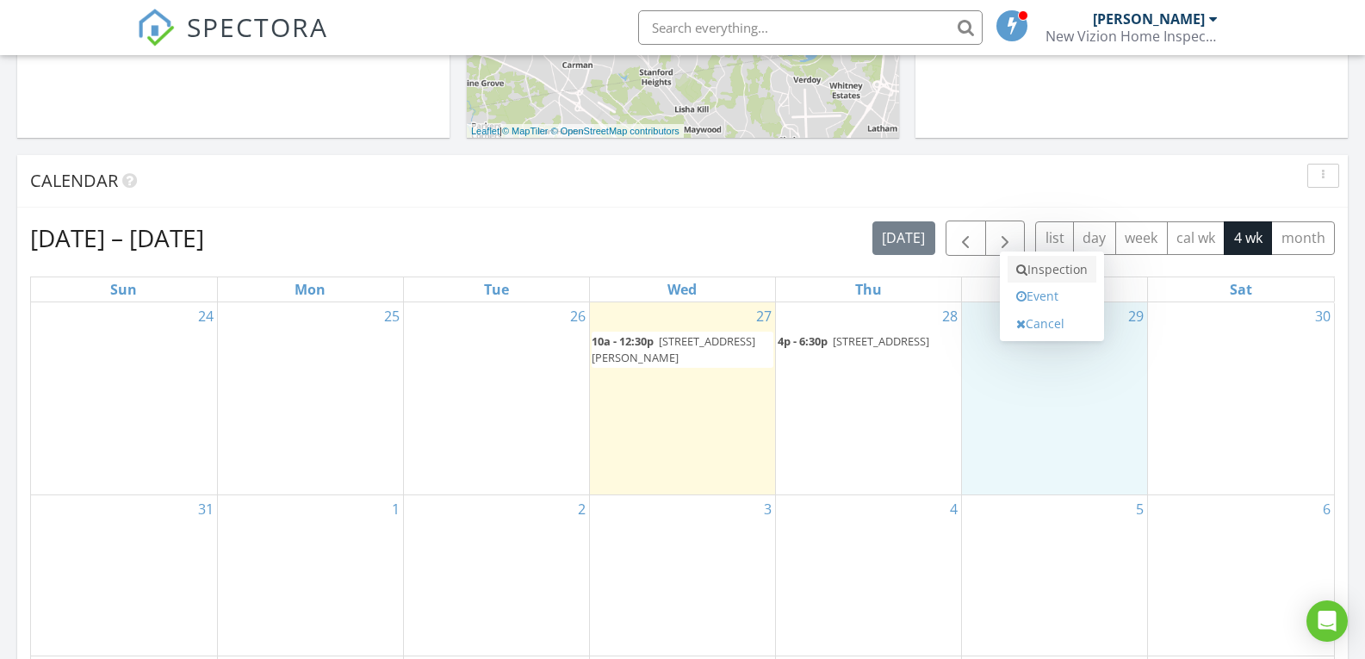
click at [1049, 270] on link "Inspection" at bounding box center [1052, 270] width 89 height 28
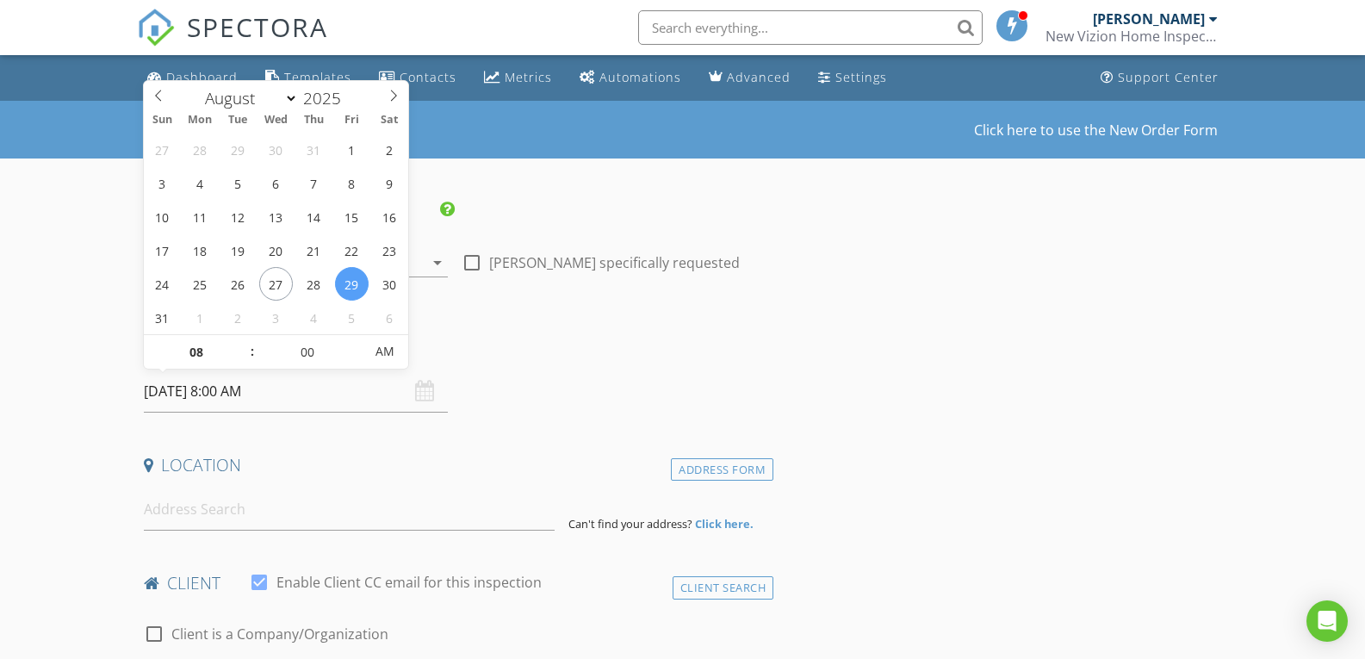
click at [166, 393] on input "08/29/2025 8:00 AM" at bounding box center [296, 391] width 305 height 42
type input "09"
type input "08/29/2025 9:00 AM"
click at [244, 344] on span at bounding box center [244, 343] width 12 height 17
type input "10"
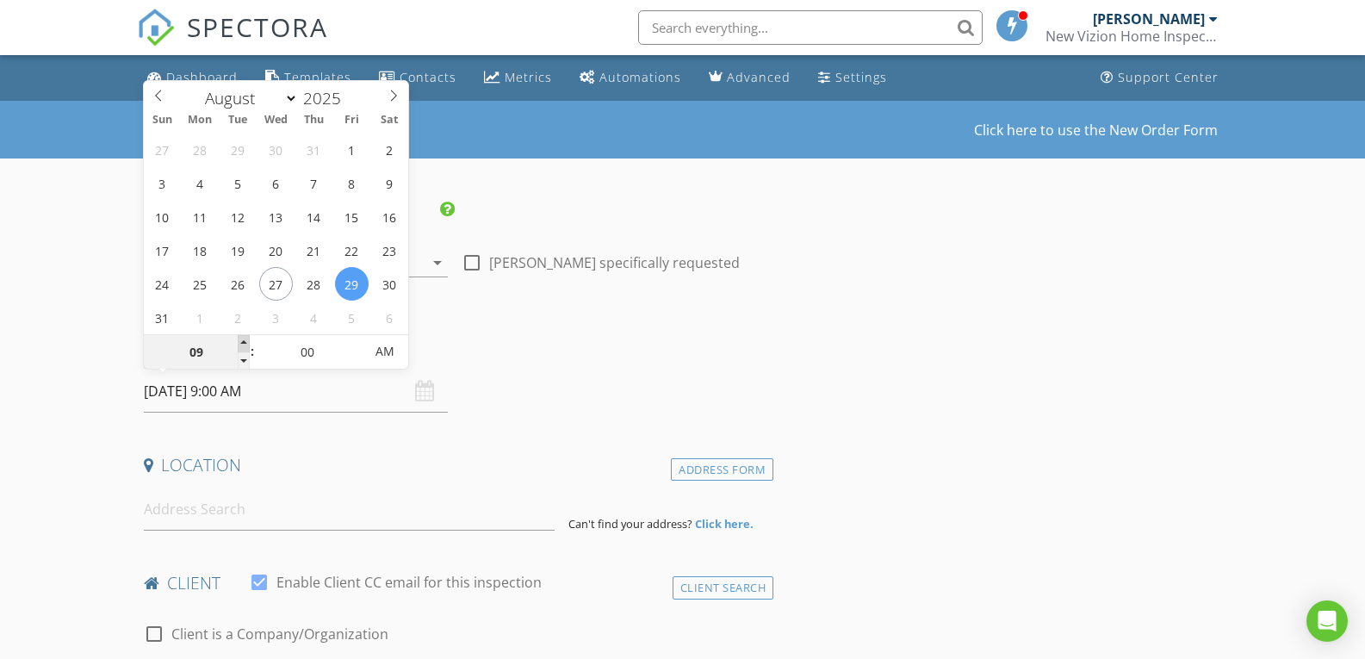
type input "08/29/2025 10:00 AM"
click at [244, 344] on span at bounding box center [244, 343] width 12 height 17
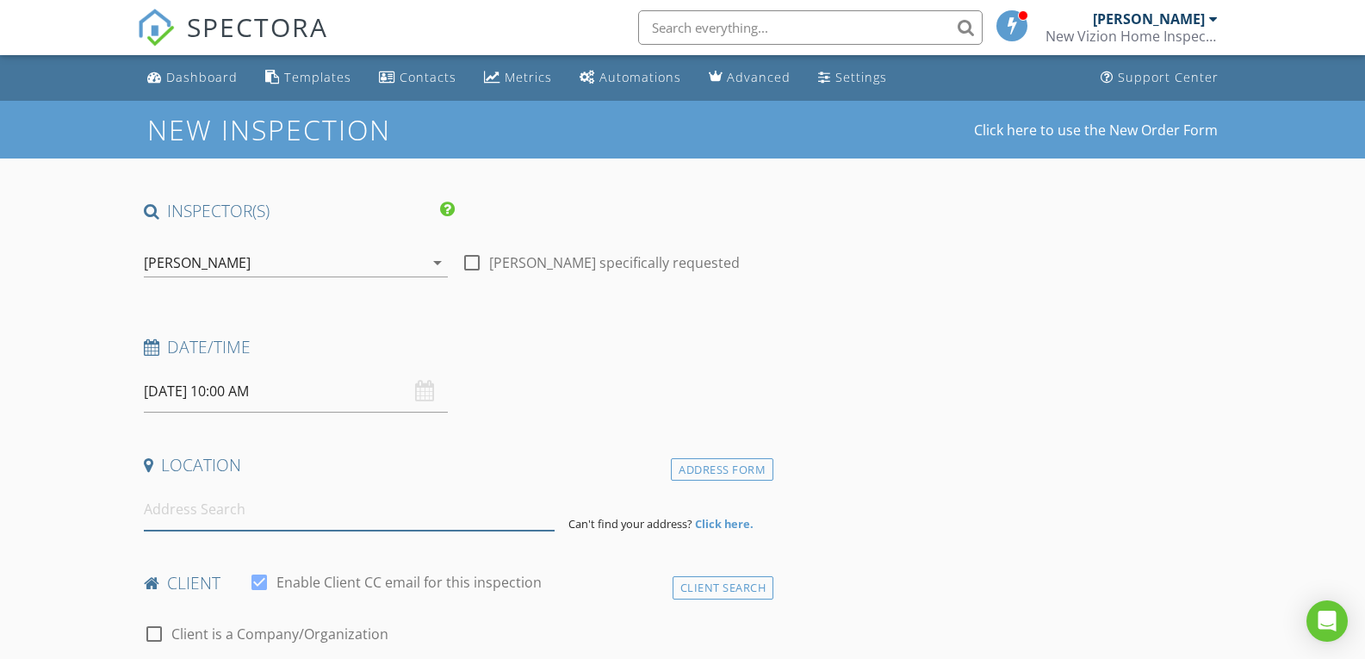
click at [208, 508] on input at bounding box center [349, 509] width 411 height 42
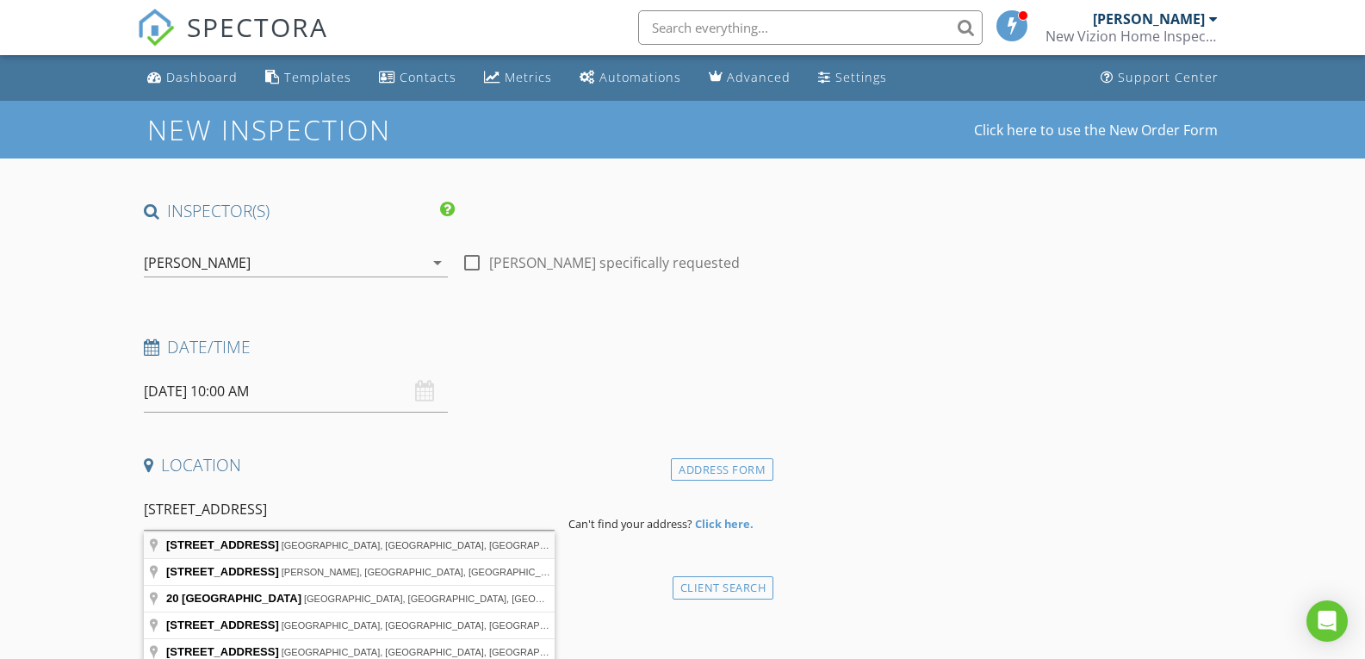
type input "20 Village Circle S, Round Lake, NY, USA"
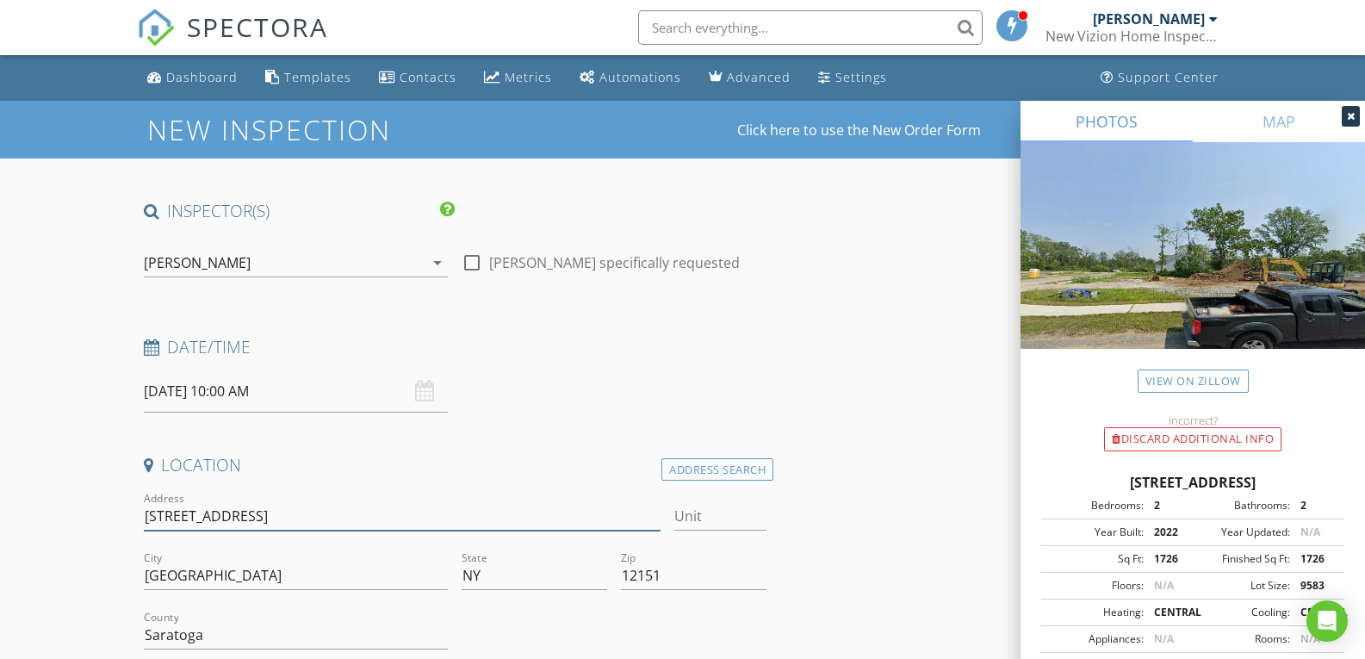
click at [268, 511] on input "20 Village Circle S" at bounding box center [402, 516] width 517 height 28
type input "20 S Village Circle"
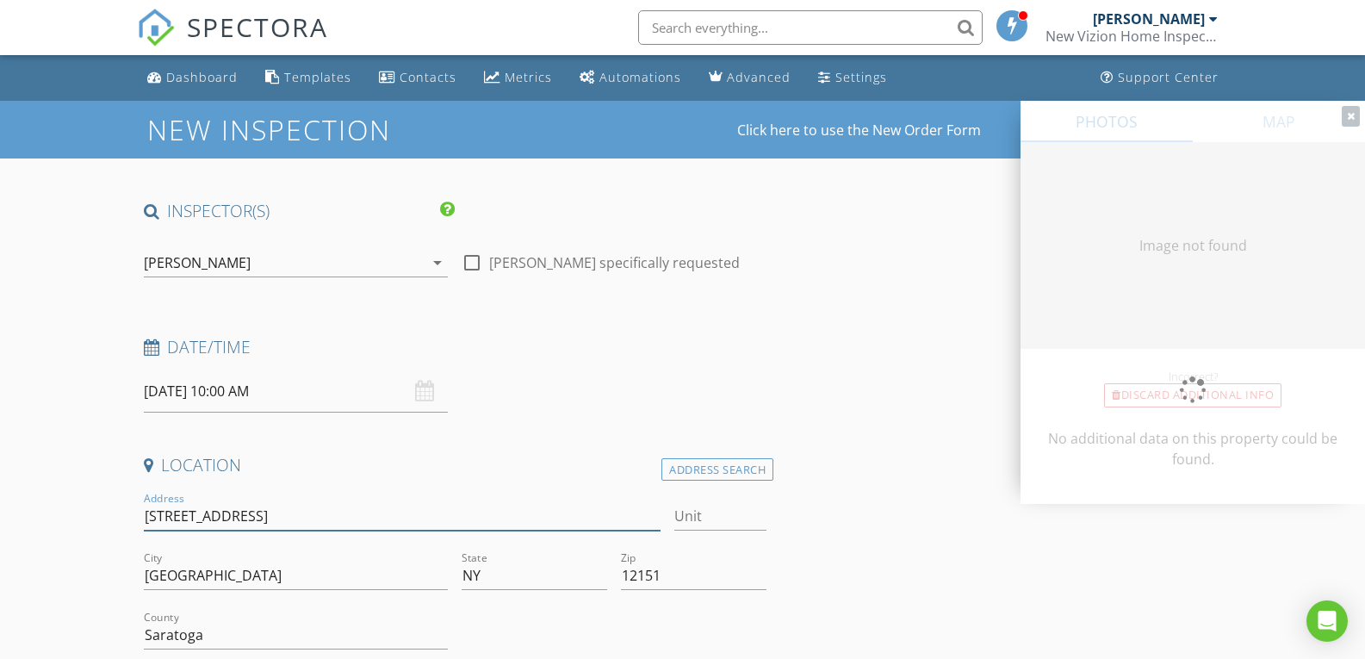
type input "1726"
type input "2022"
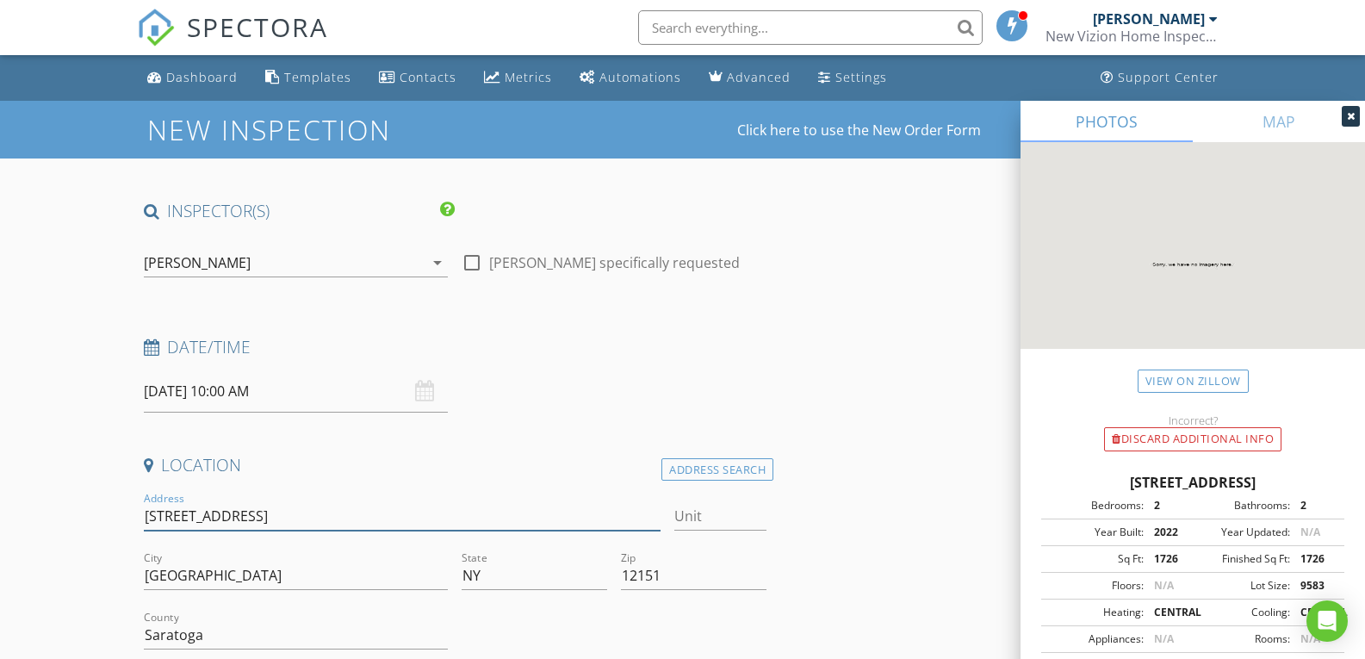
type input "20 S Village Circle"
click at [1351, 118] on icon at bounding box center [1351, 116] width 8 height 10
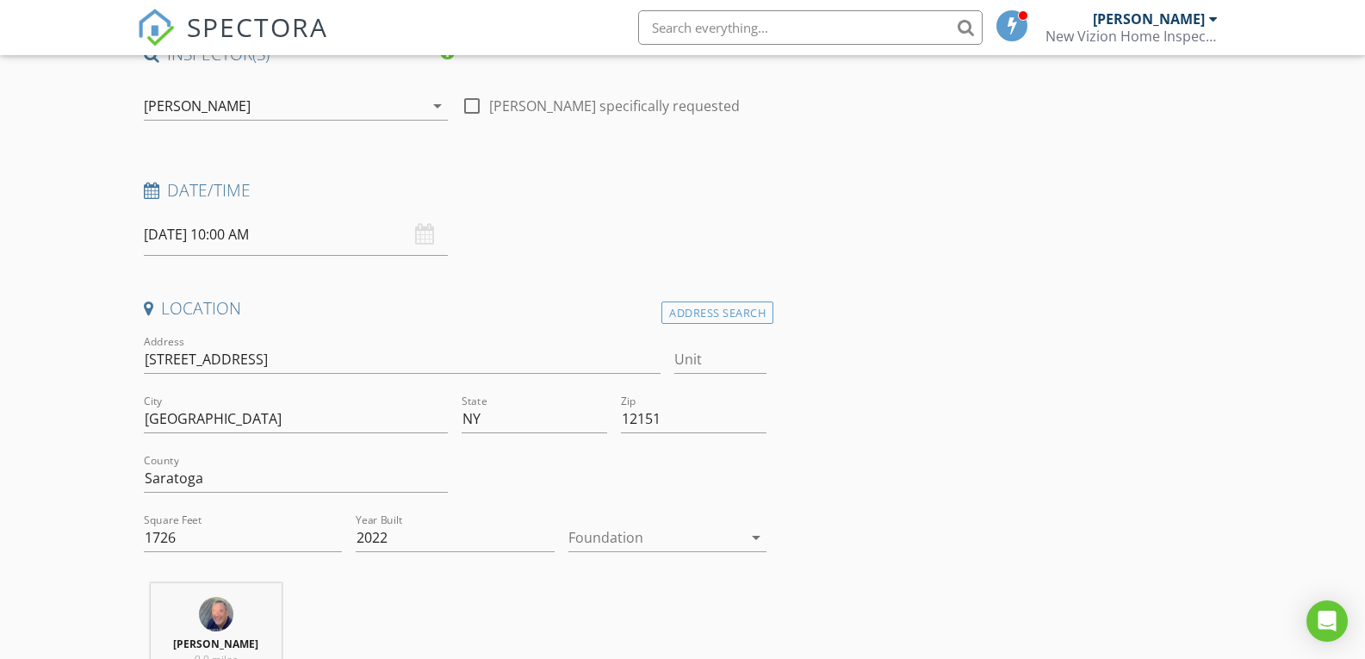
scroll to position [172, 0]
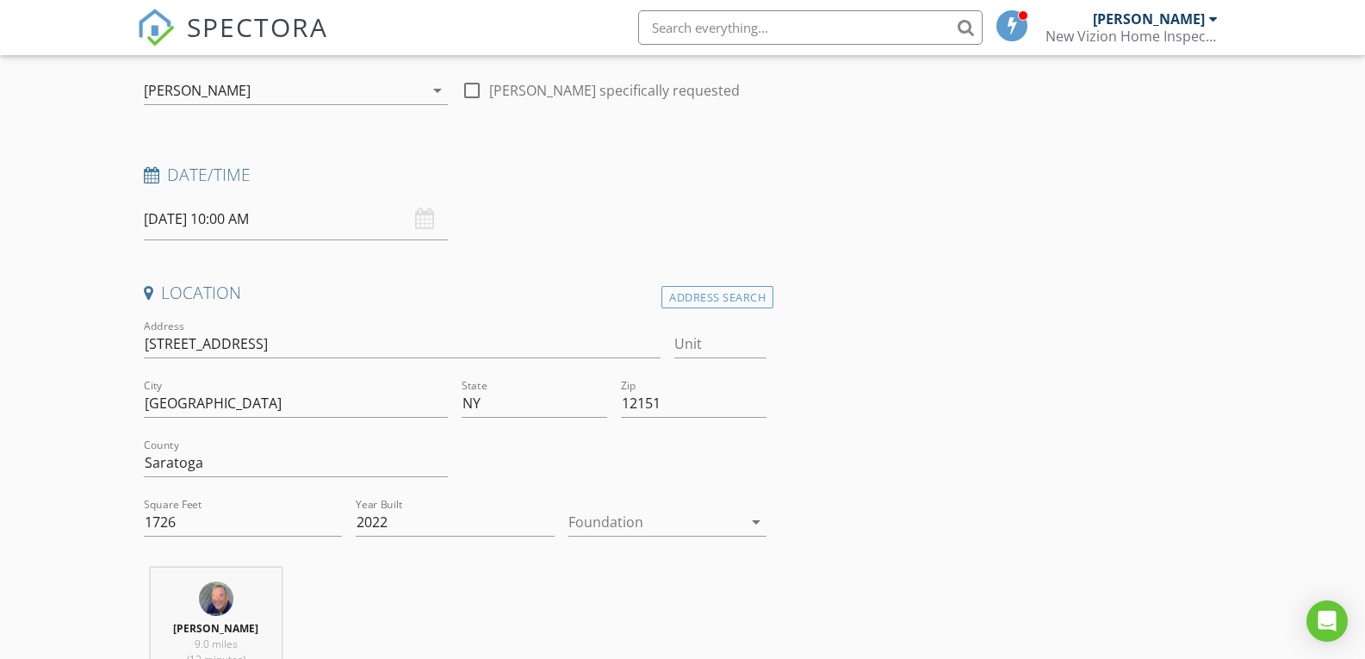
click at [641, 520] on div at bounding box center [655, 522] width 175 height 28
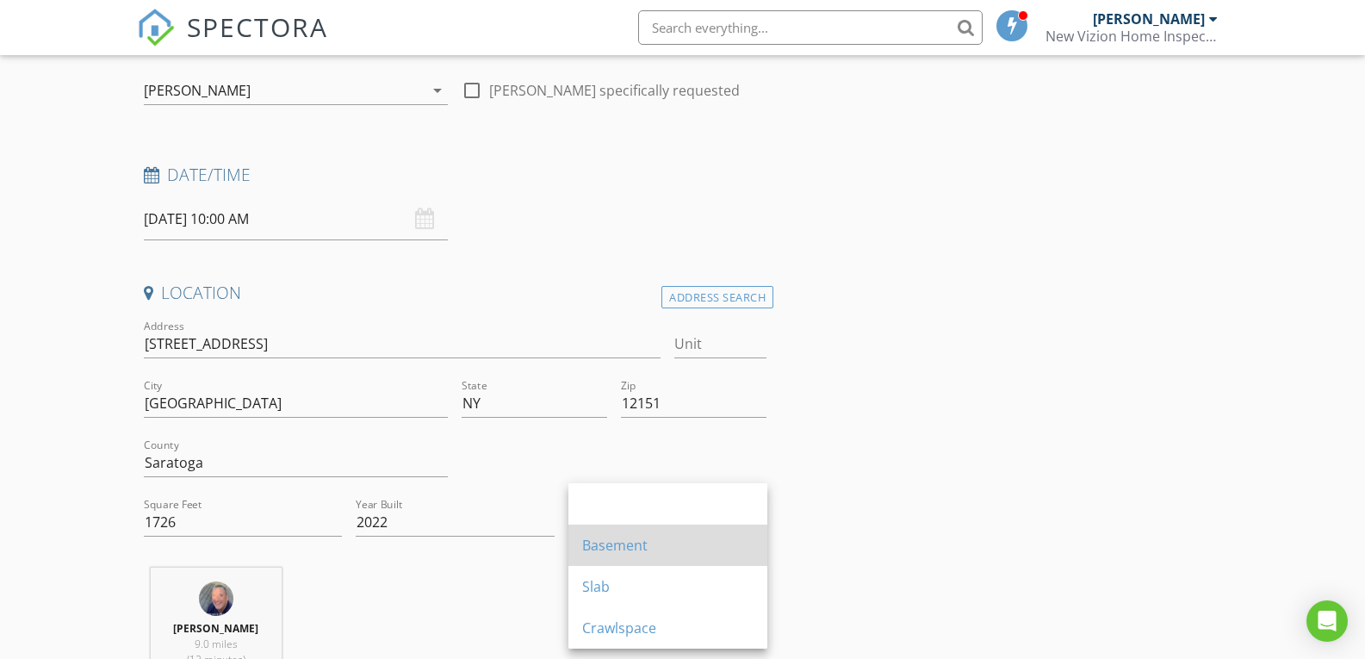
click at [623, 541] on div "Basement" at bounding box center [667, 545] width 171 height 21
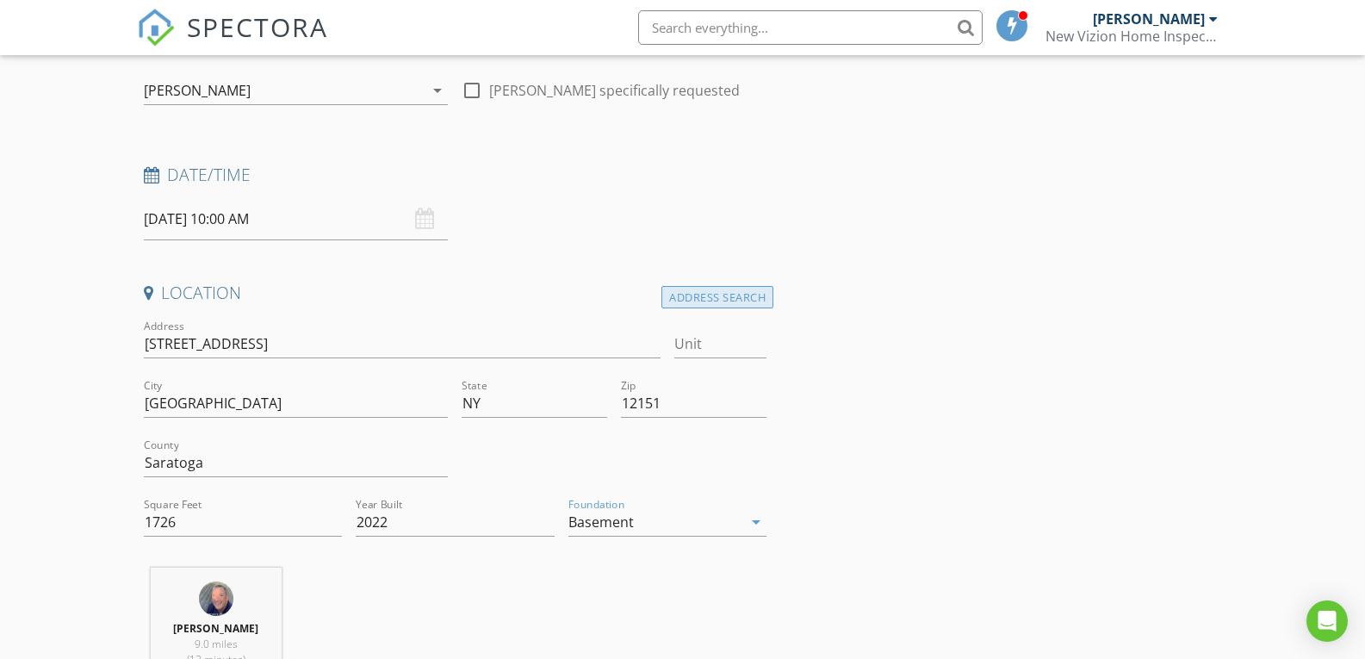
click at [695, 293] on div "Address Search" at bounding box center [717, 297] width 112 height 23
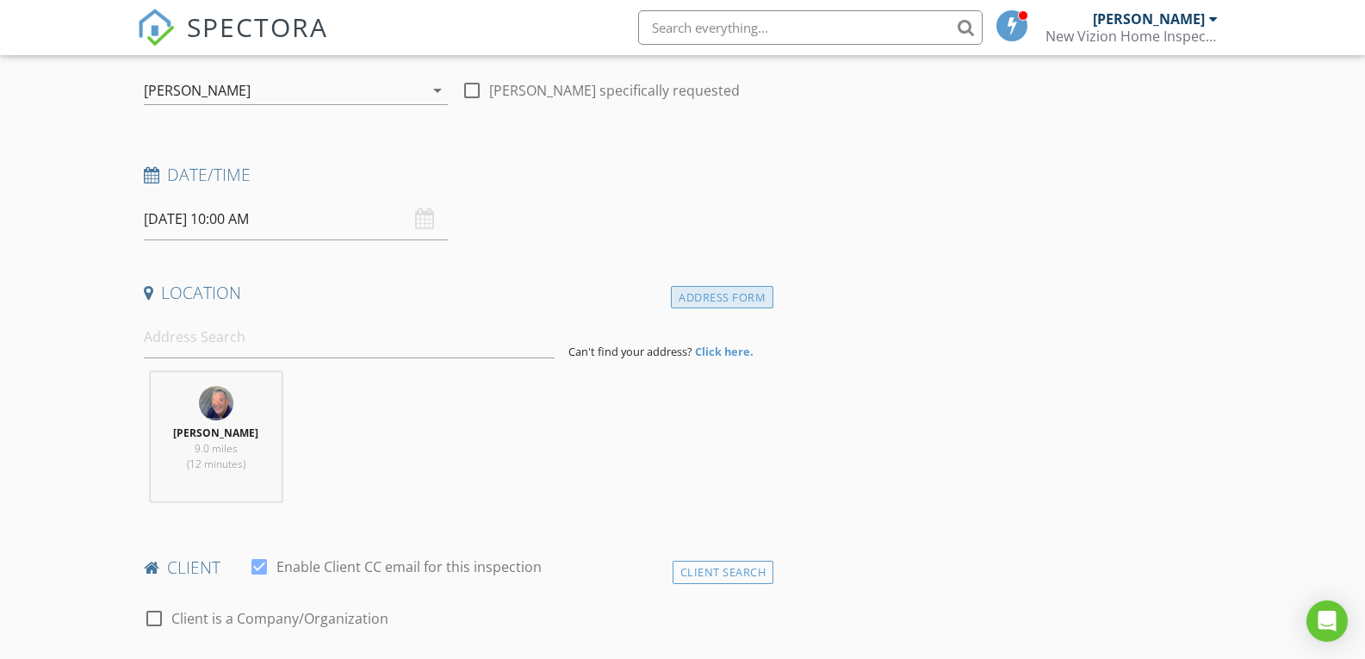
click at [698, 301] on div "Address Form" at bounding box center [722, 297] width 102 height 23
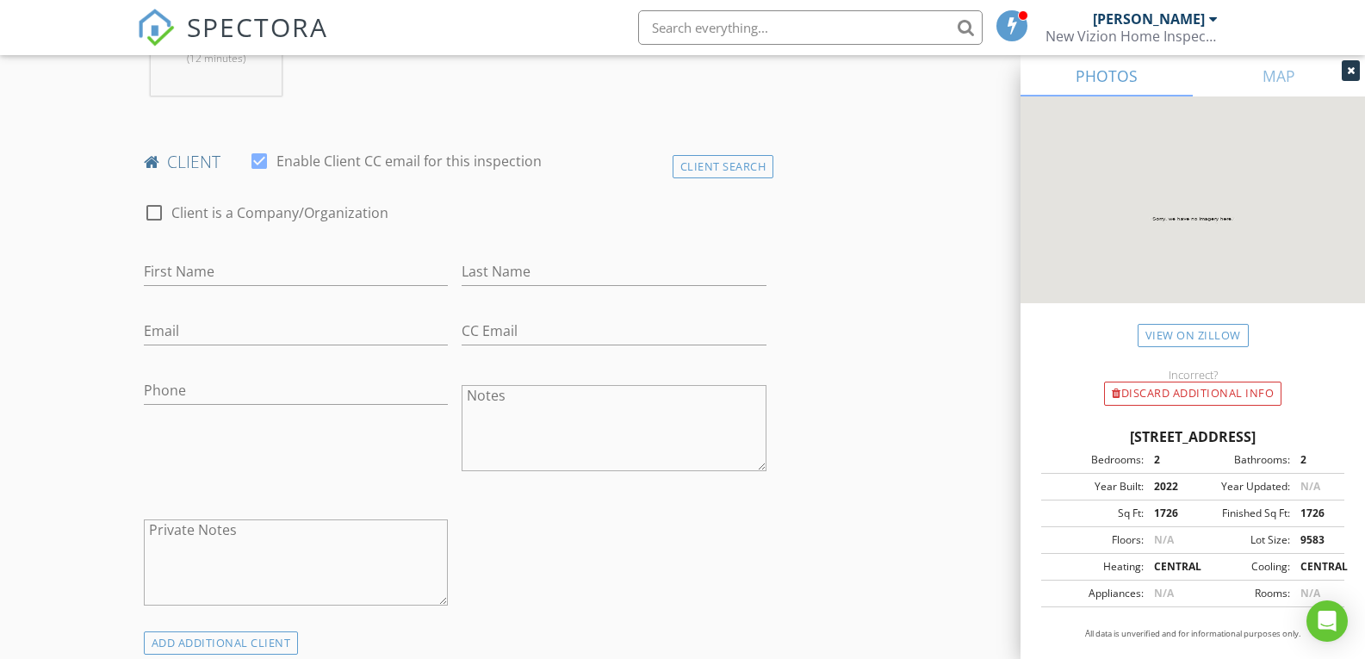
scroll to position [775, 0]
click at [176, 270] on input "First Name" at bounding box center [296, 270] width 305 height 28
type input "Bob & Linda"
click at [480, 274] on input "Last Name" at bounding box center [614, 270] width 305 height 28
type input "Kroll"
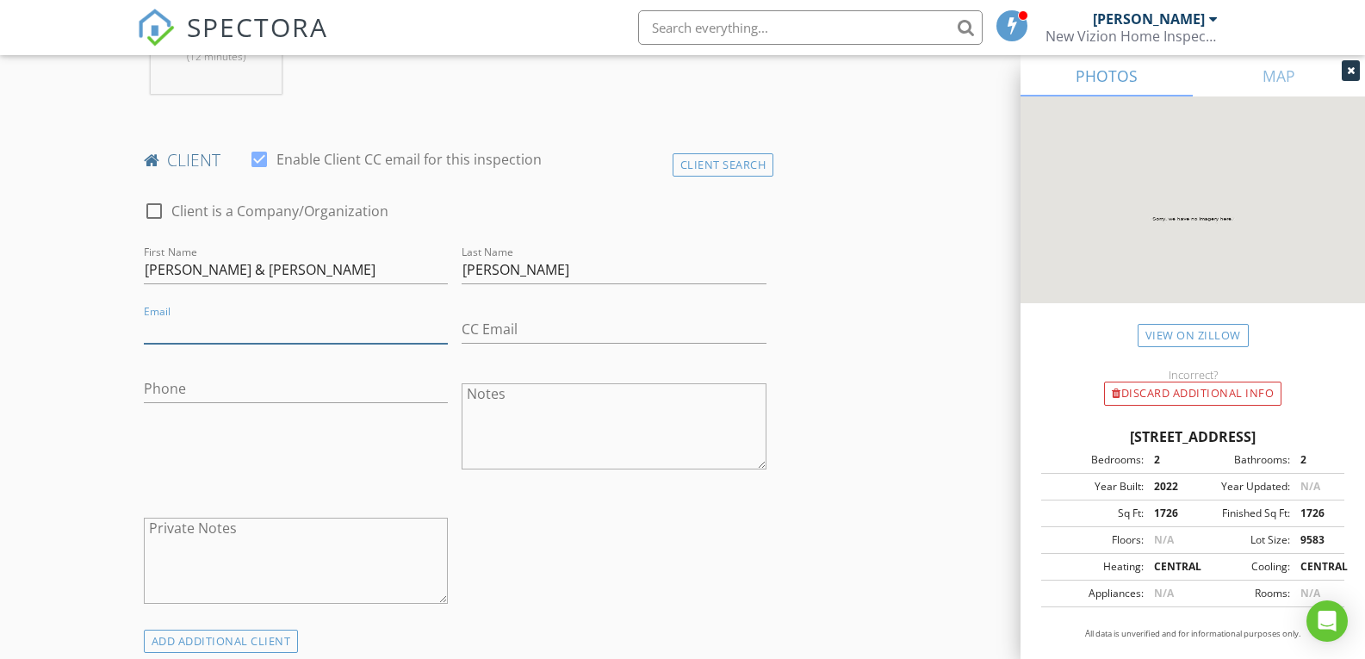
click at [166, 321] on input "Email" at bounding box center [296, 329] width 305 height 28
type input "linkroll@icloud.com"
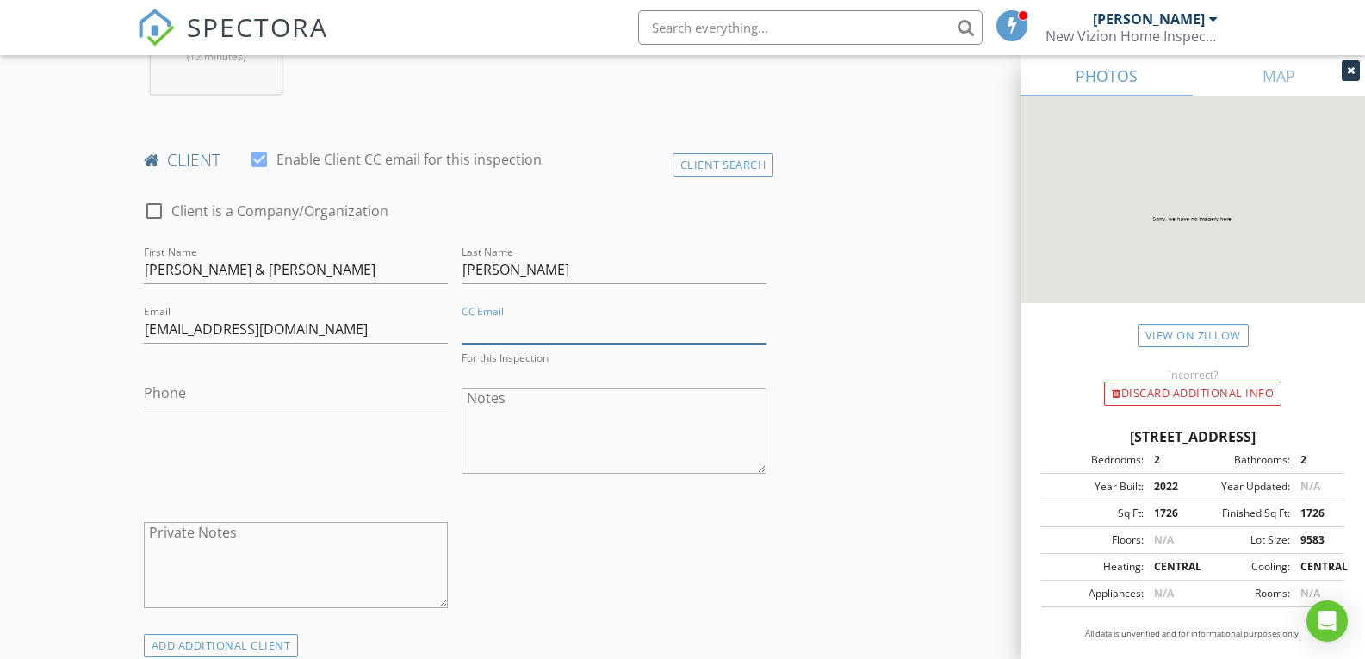
click at [484, 329] on input "CC Email" at bounding box center [614, 329] width 305 height 28
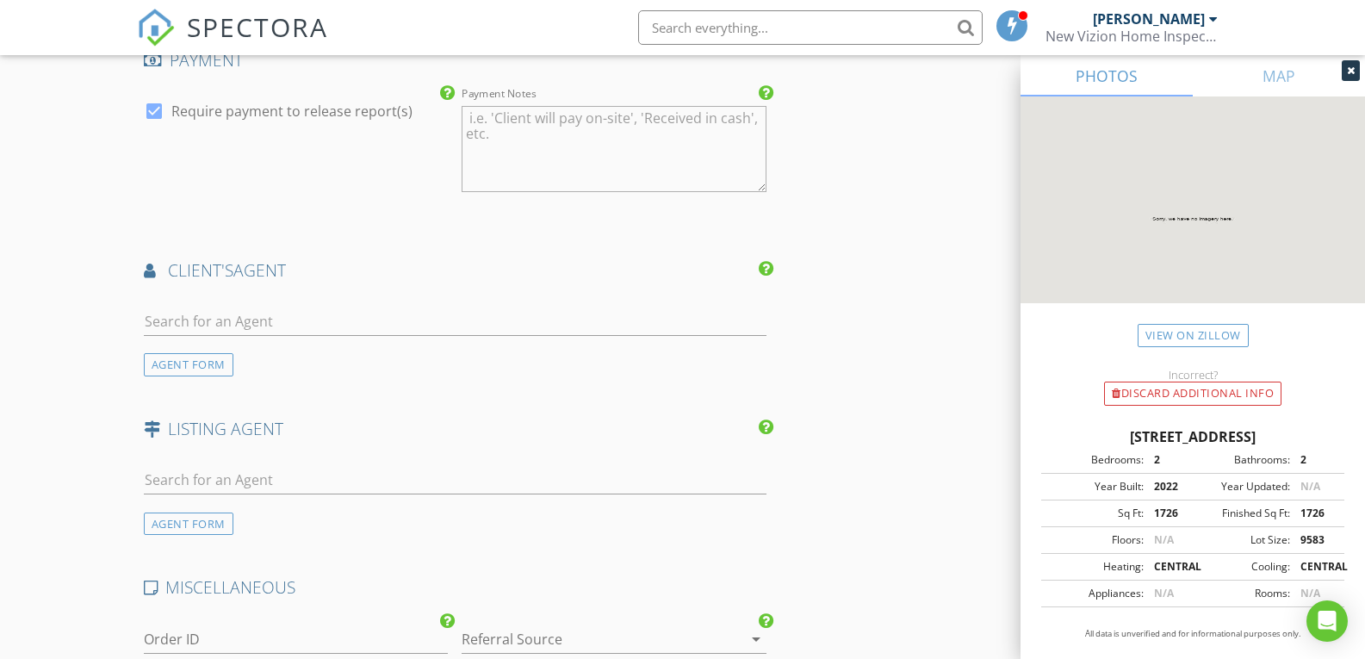
type input "kroll1@icloud.com"
click at [149, 108] on div at bounding box center [154, 115] width 29 height 29
checkbox input "false"
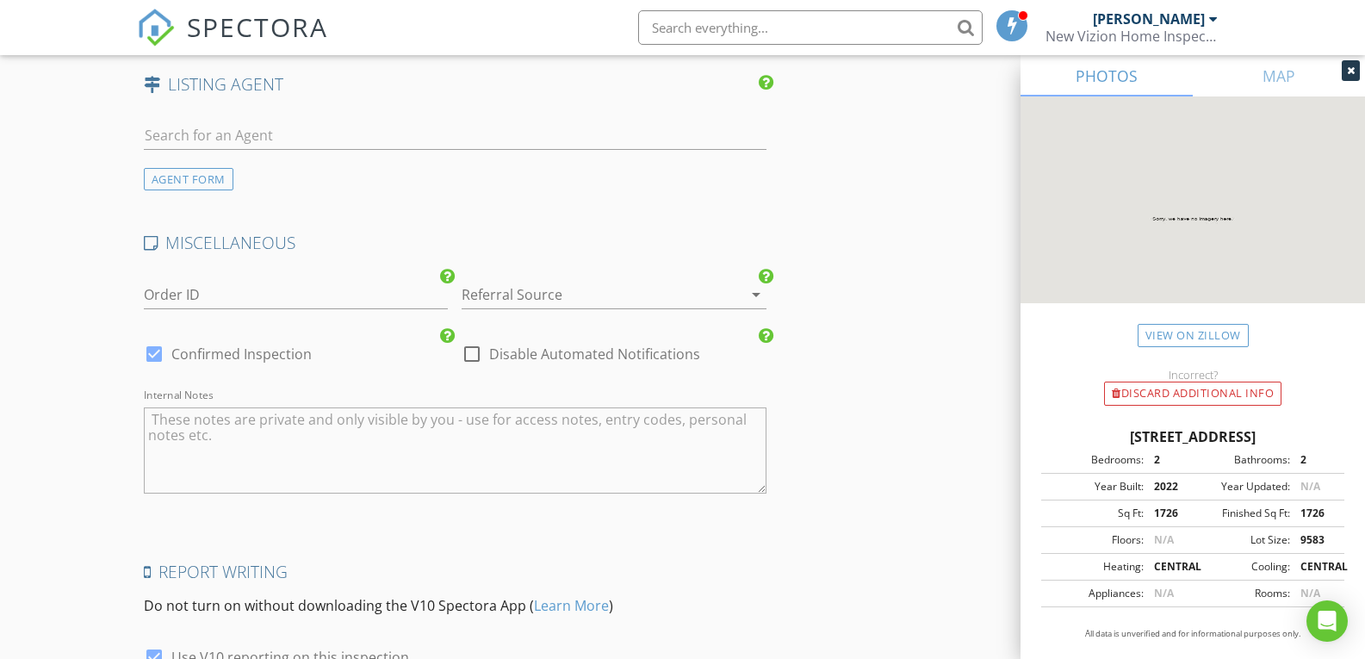
scroll to position [1976, 0]
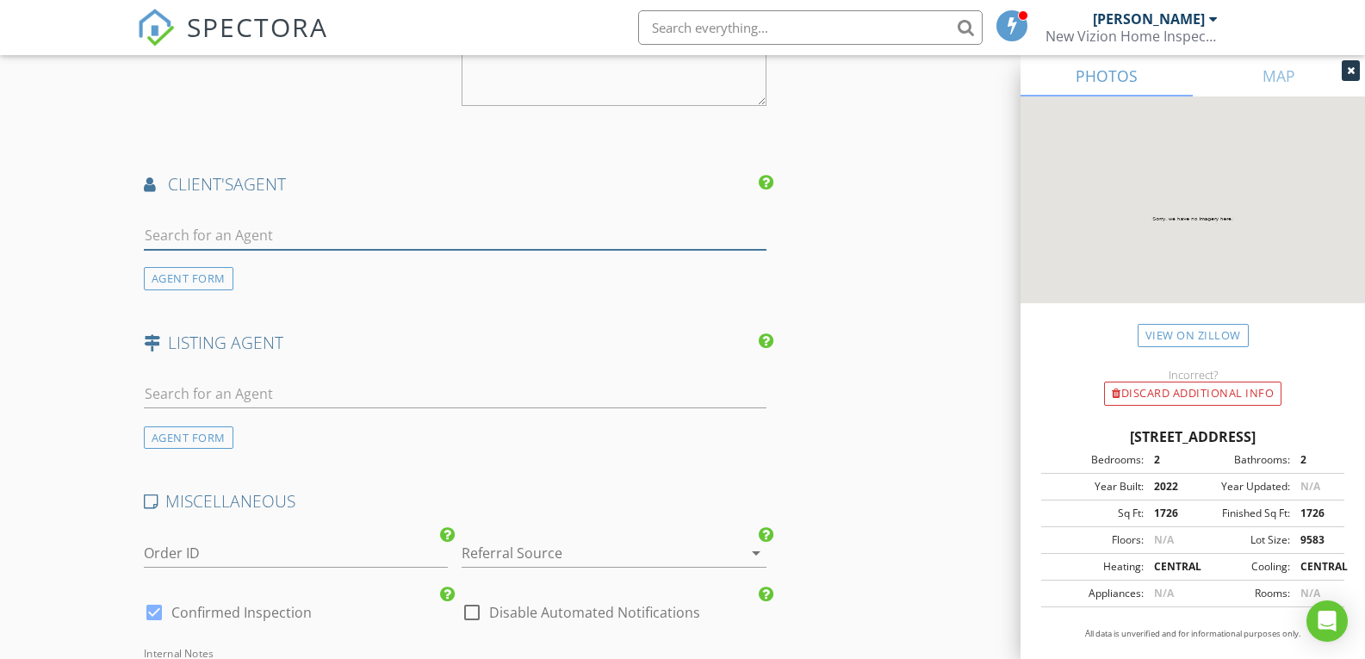
click at [200, 232] on input "text" at bounding box center [455, 235] width 623 height 28
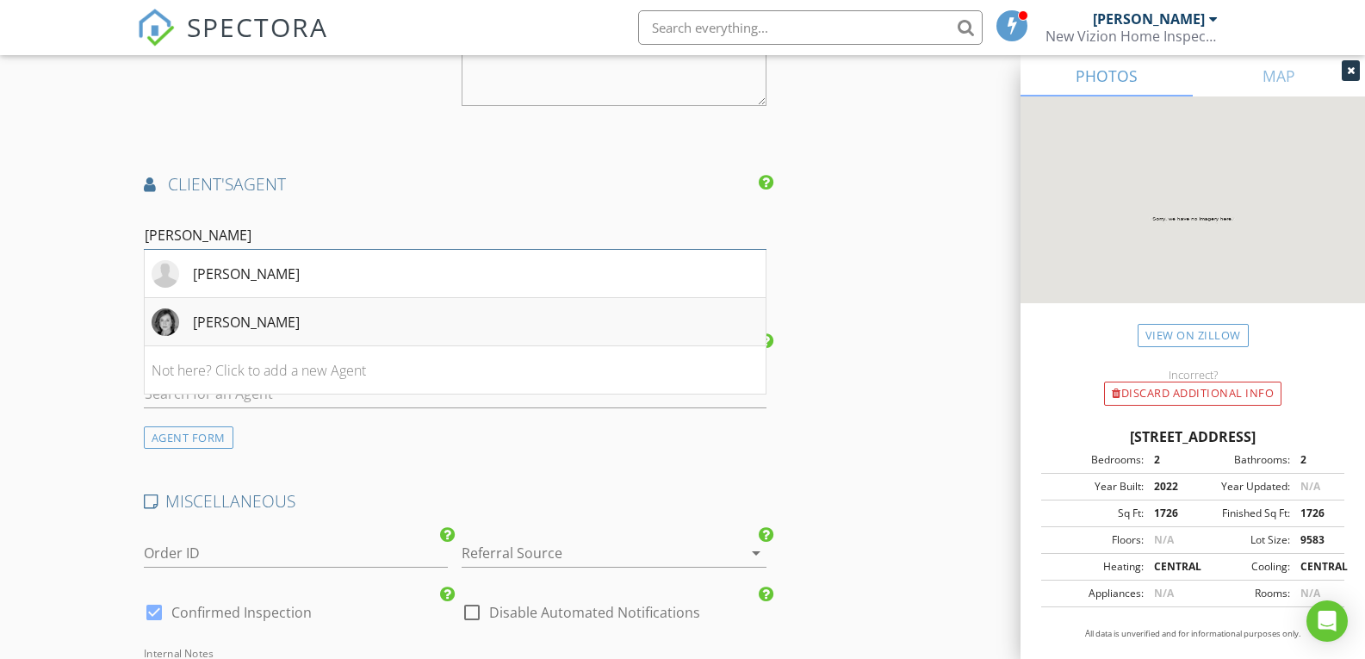
type input "Maria"
click at [275, 323] on div "Maria Millington" at bounding box center [246, 322] width 107 height 21
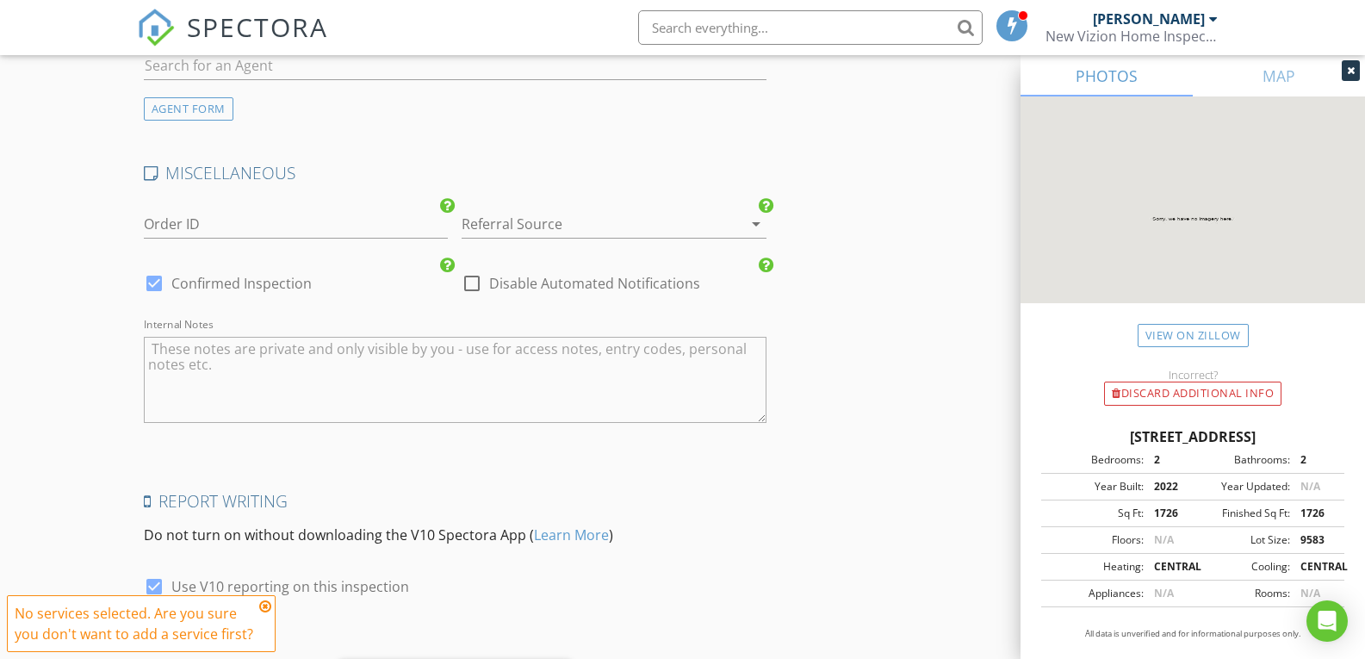
scroll to position [2798, 0]
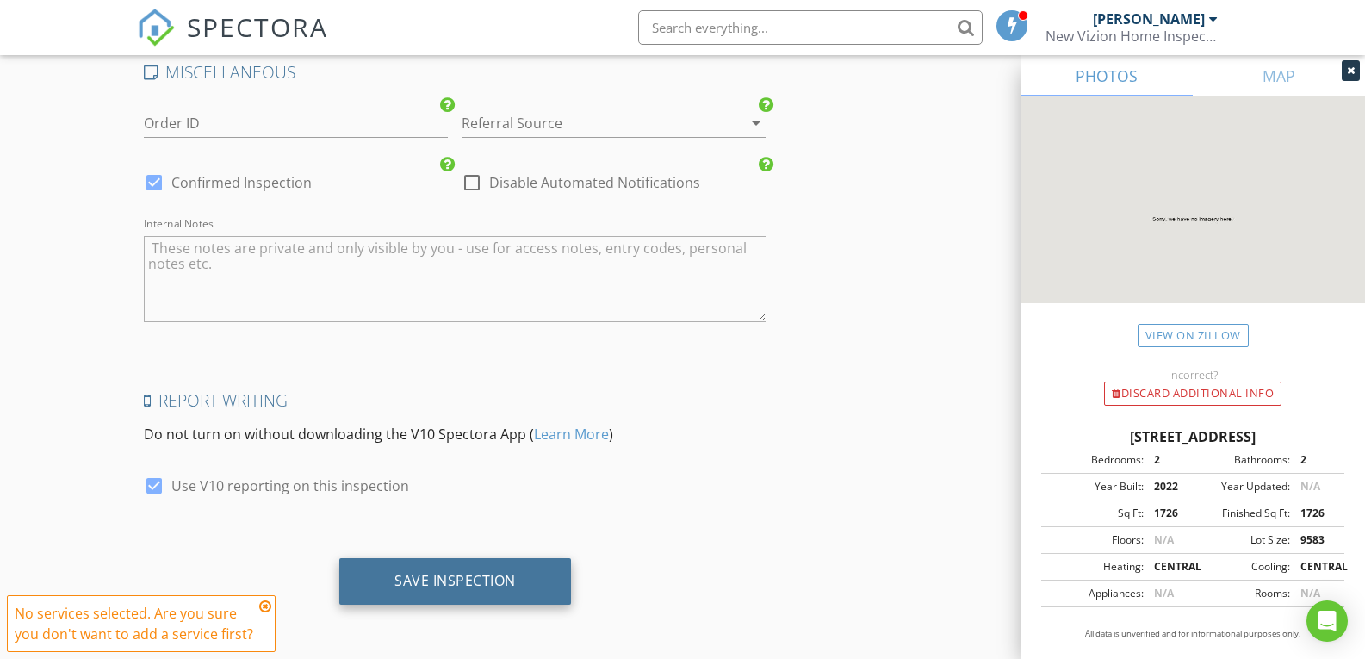
click at [482, 586] on div "Save Inspection" at bounding box center [454, 580] width 121 height 17
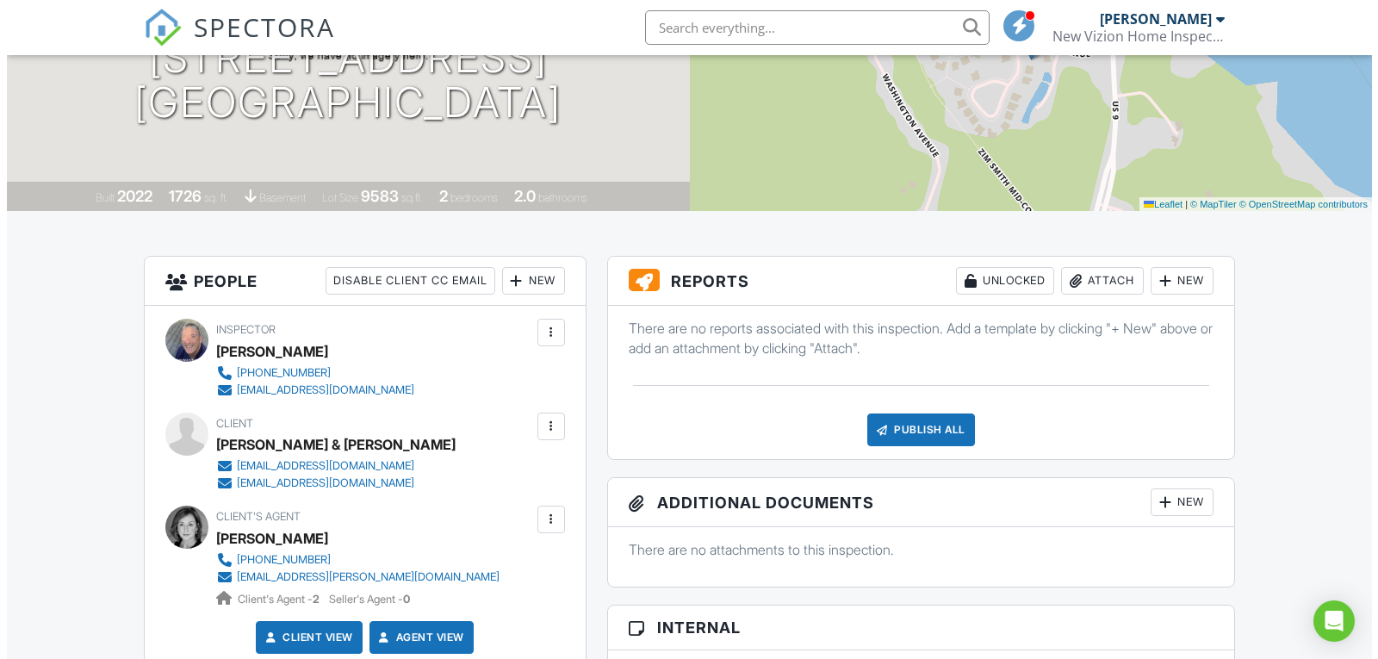
scroll to position [258, 0]
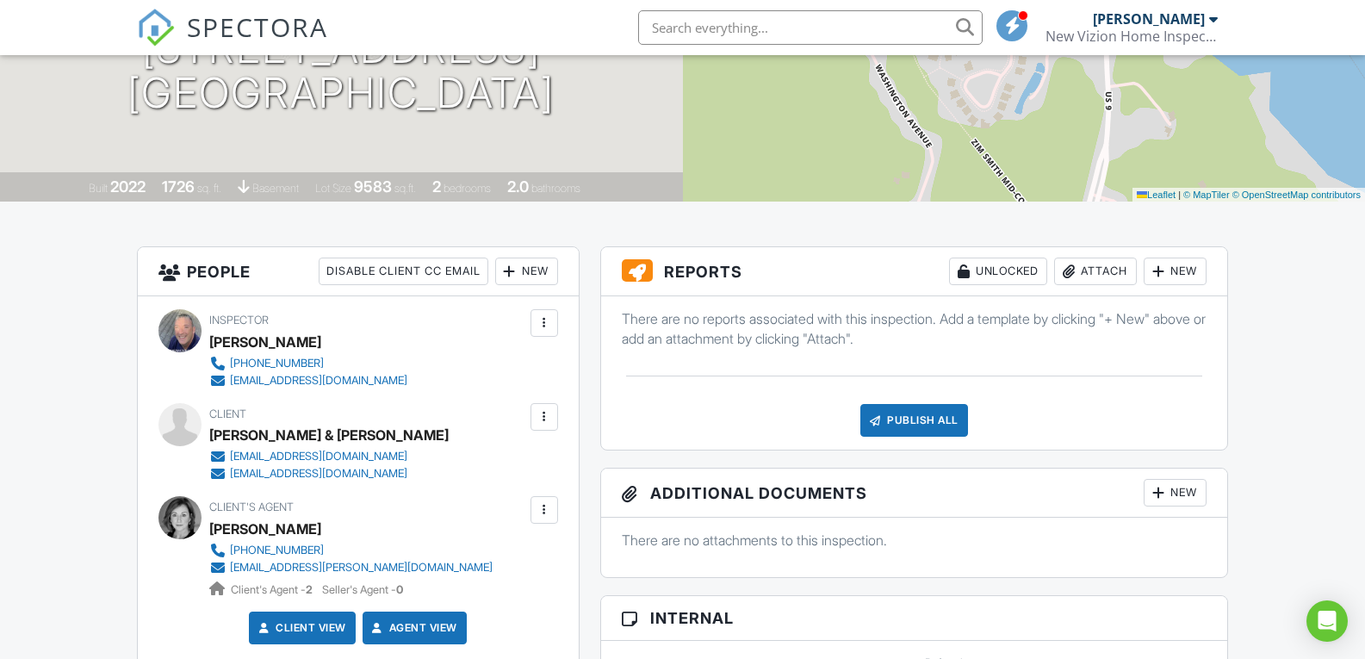
click at [1184, 276] on div "New" at bounding box center [1175, 271] width 63 height 28
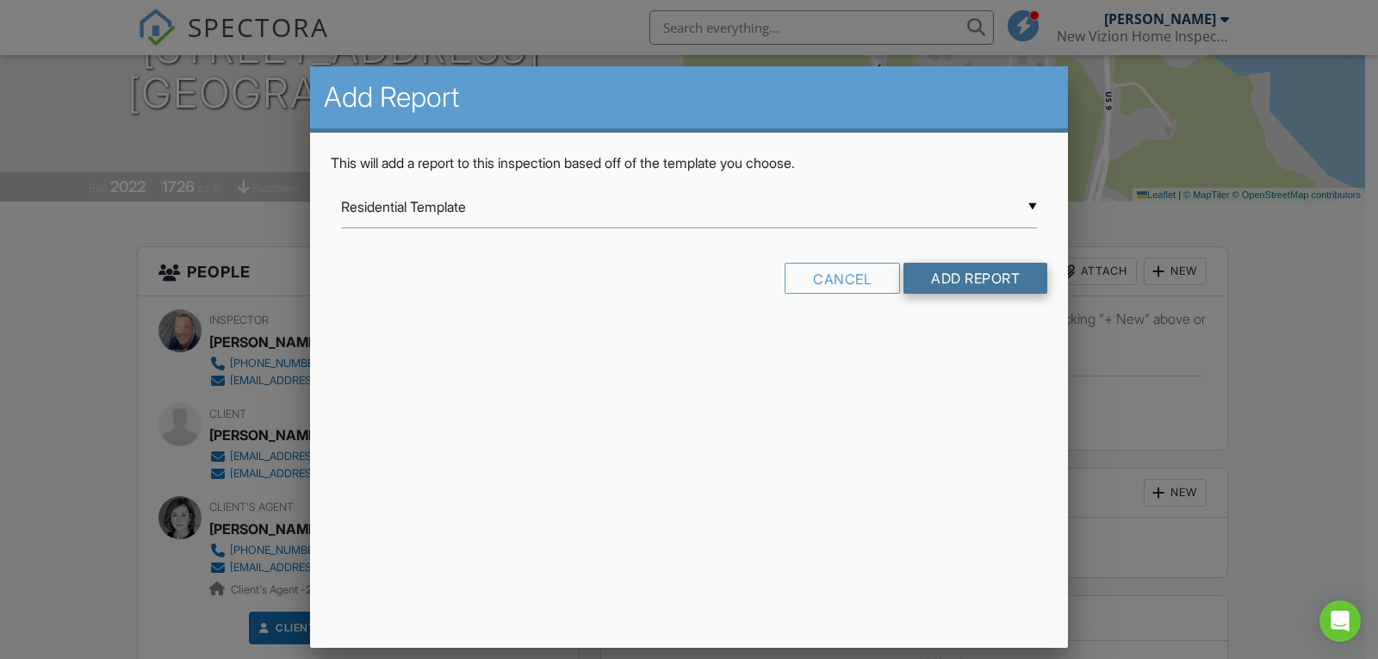
click at [954, 282] on input "Add Report" at bounding box center [975, 278] width 144 height 31
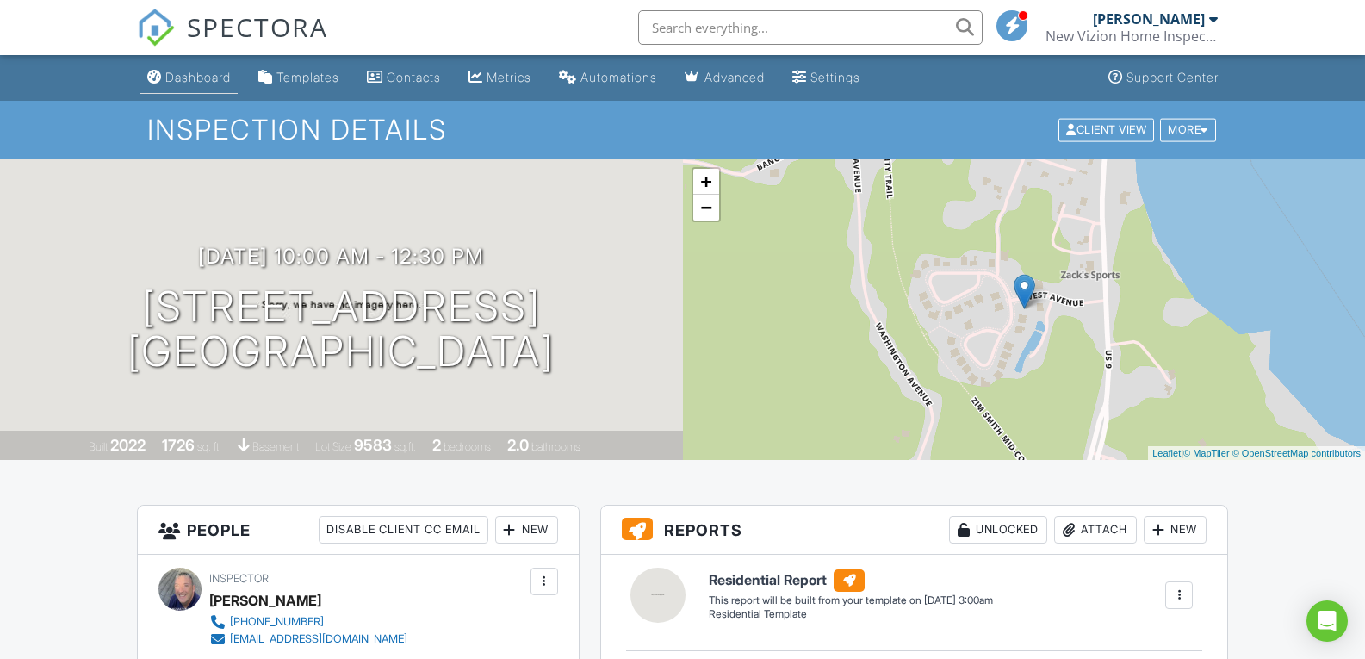
click at [210, 76] on div "Dashboard" at bounding box center [197, 77] width 65 height 15
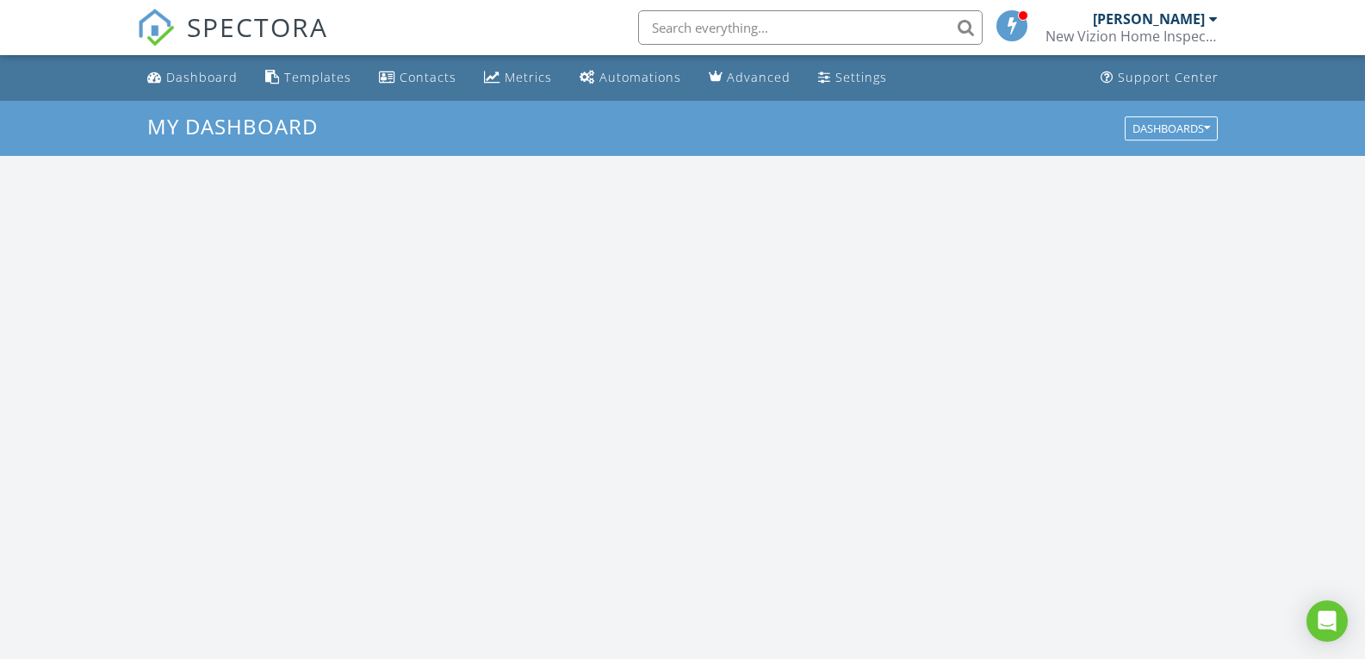
scroll to position [1594, 1392]
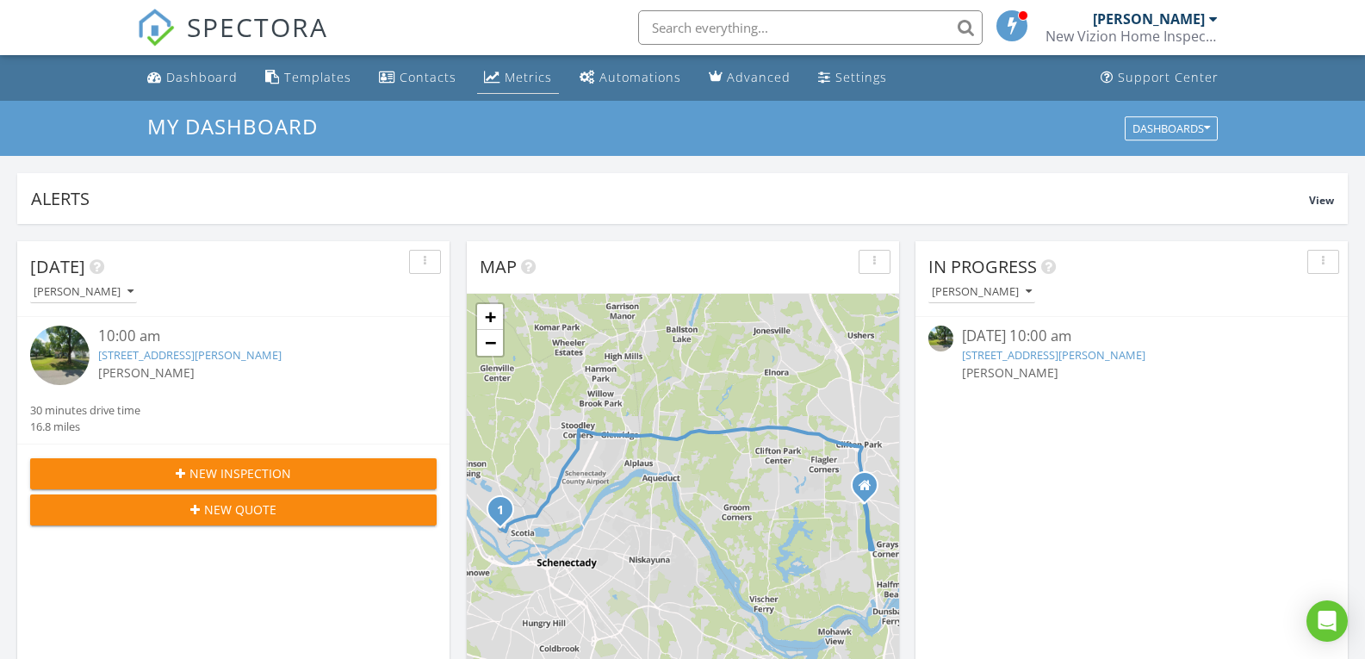
click at [524, 68] on link "Metrics" at bounding box center [518, 78] width 82 height 32
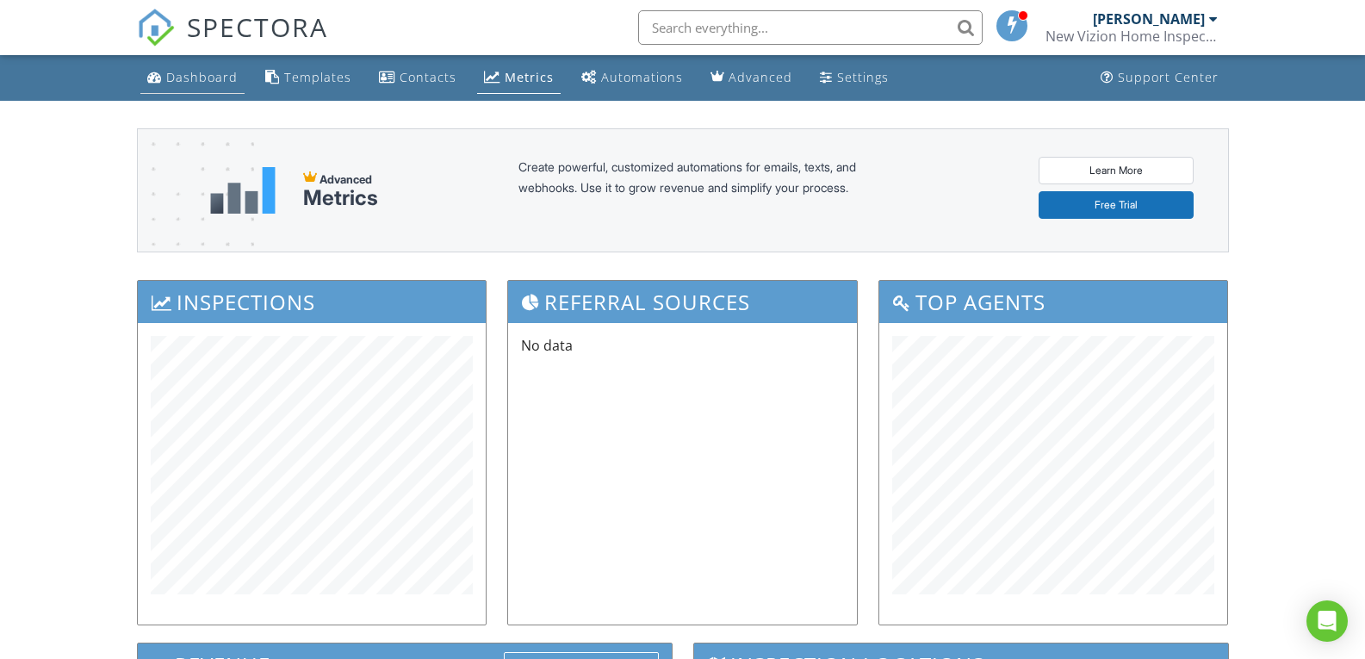
click at [205, 76] on div "Dashboard" at bounding box center [201, 77] width 71 height 16
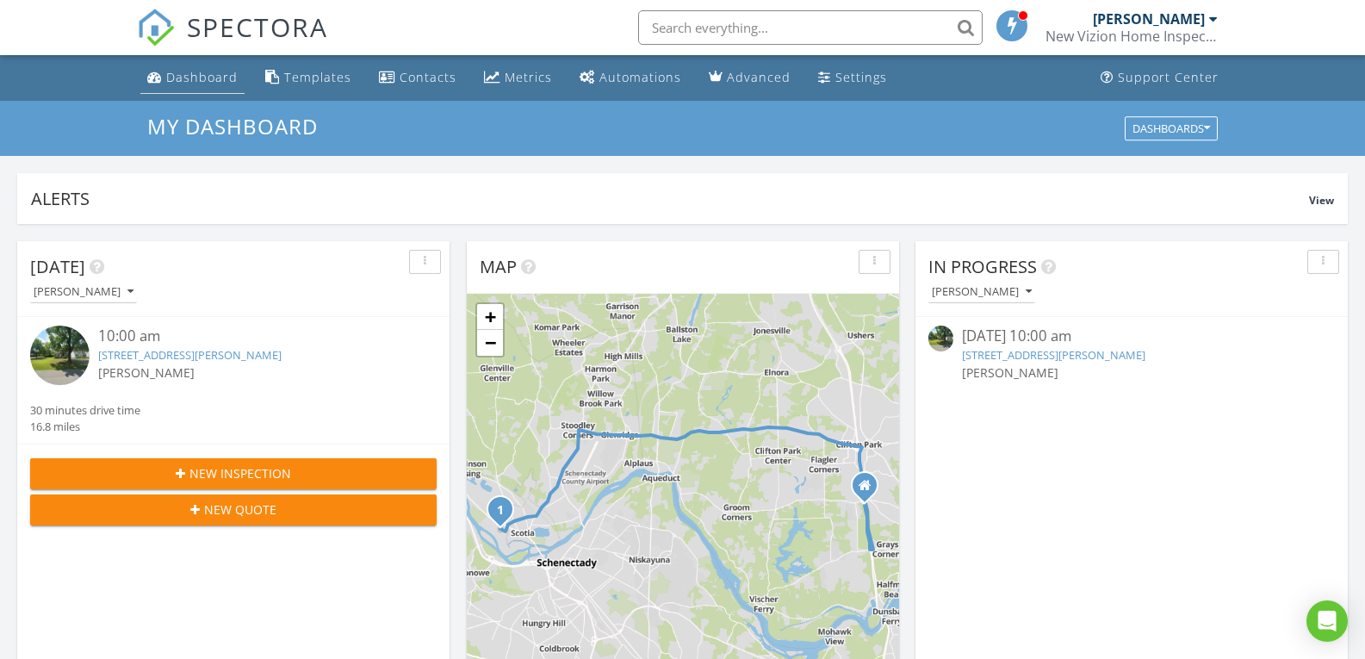
click at [213, 76] on div "Dashboard" at bounding box center [201, 77] width 71 height 16
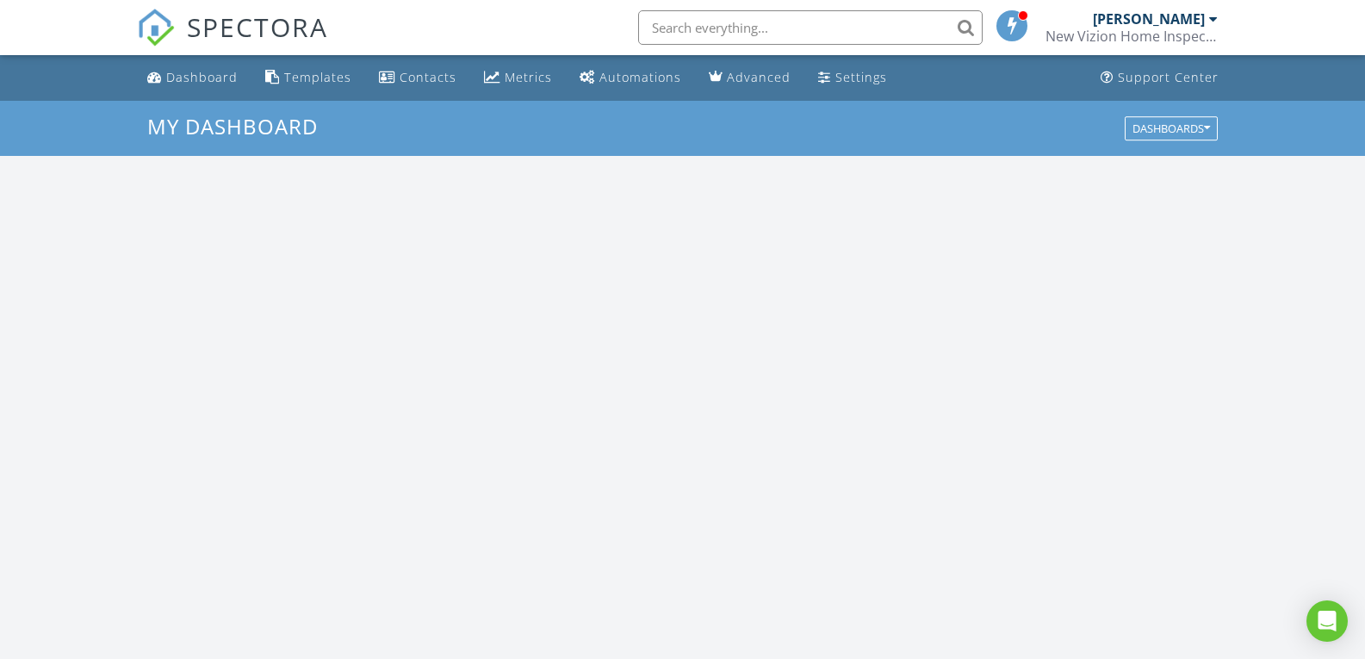
scroll to position [1594, 1392]
